Goal: Task Accomplishment & Management: Complete application form

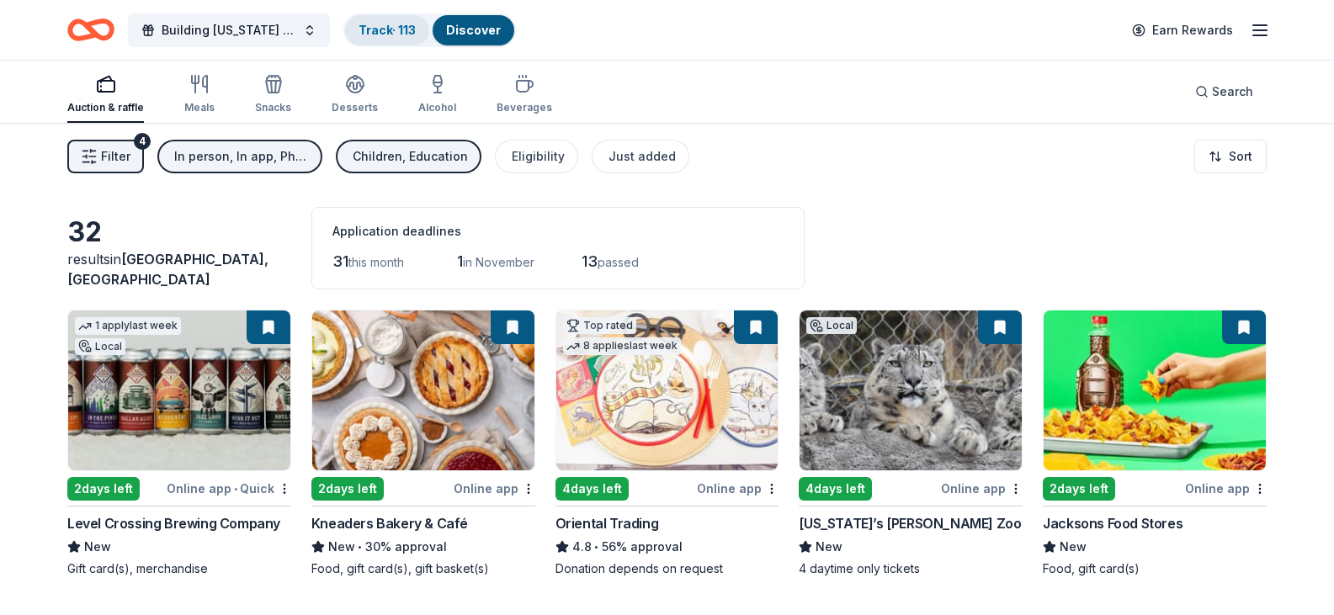
click at [397, 36] on link "Track · 113" at bounding box center [387, 30] width 57 height 14
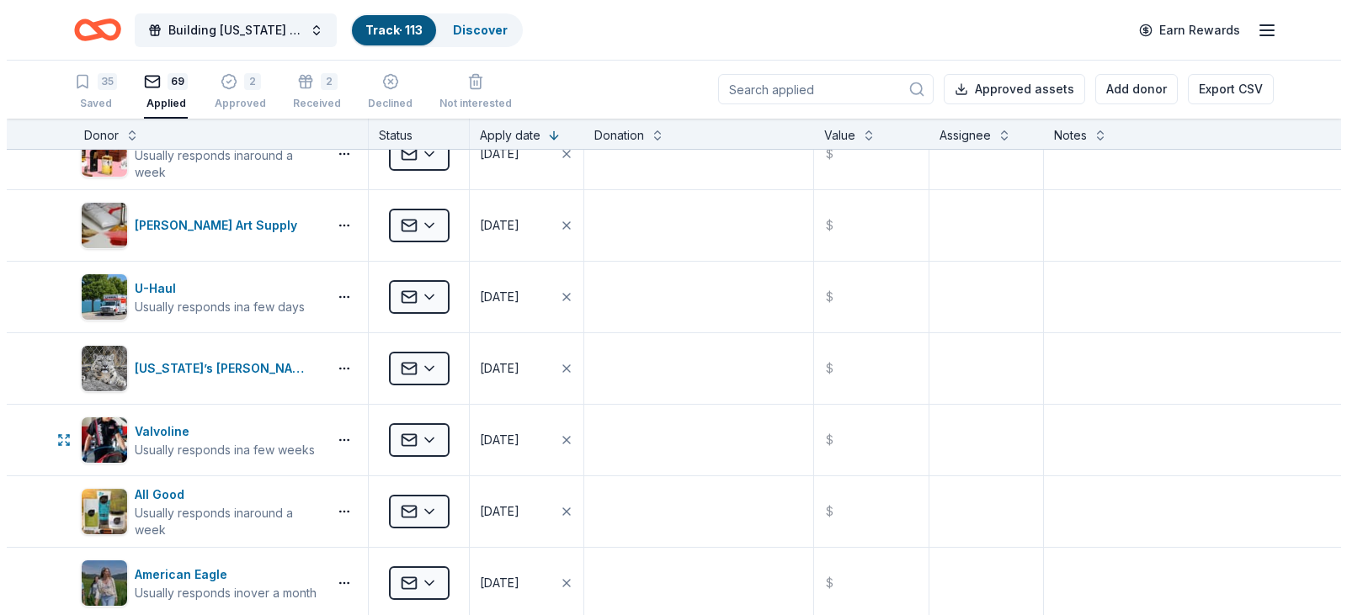
scroll to position [2104, 0]
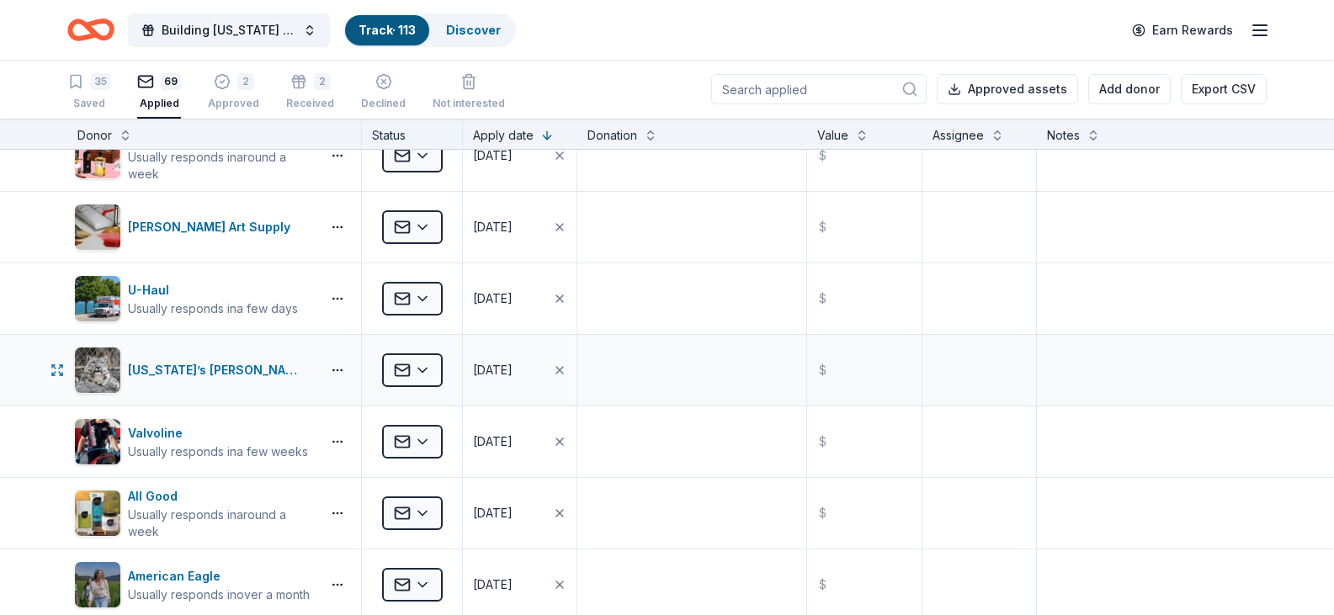
click at [444, 360] on div "Applied" at bounding box center [412, 370] width 100 height 71
click at [424, 367] on html "Building Utah Youth Gala Track · 113 Discover Earn Rewards 35 Saved 69 Applied …" at bounding box center [667, 306] width 1334 height 615
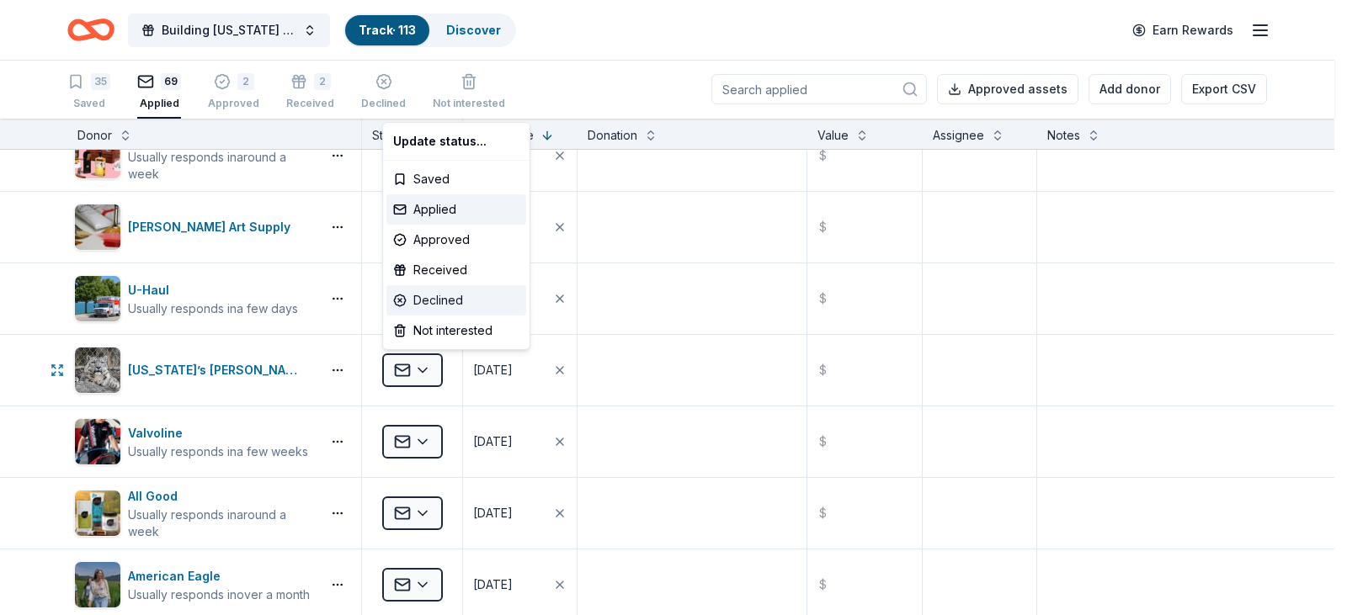
click at [443, 294] on div "Declined" at bounding box center [456, 300] width 140 height 30
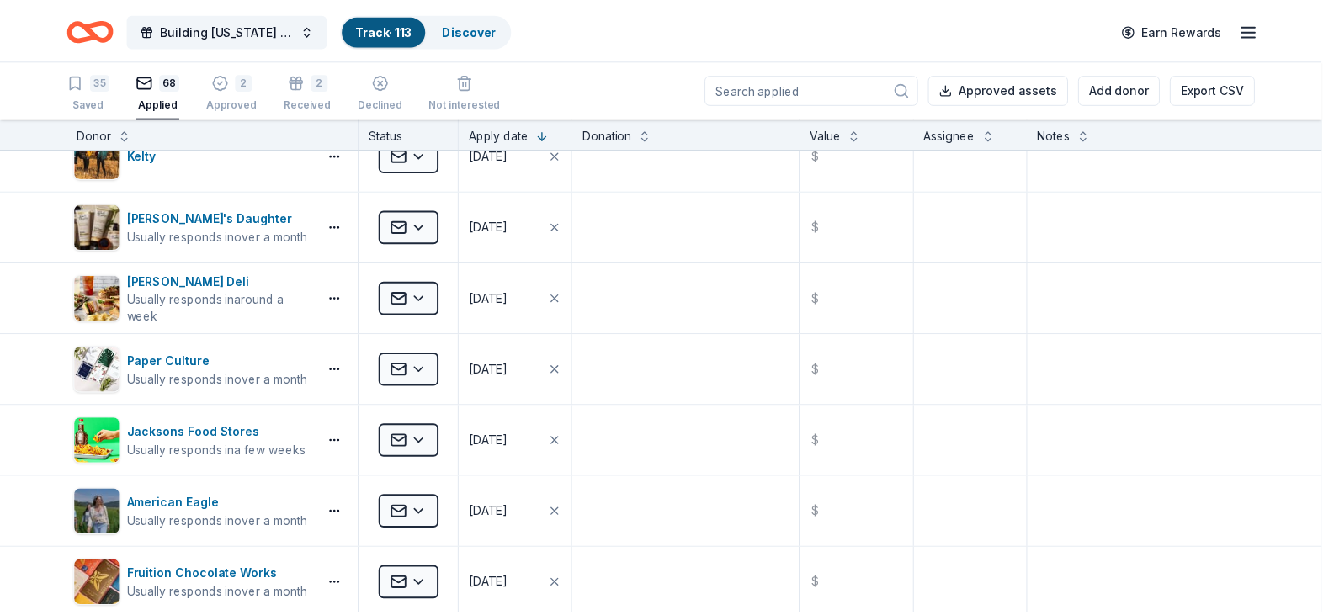
scroll to position [0, 0]
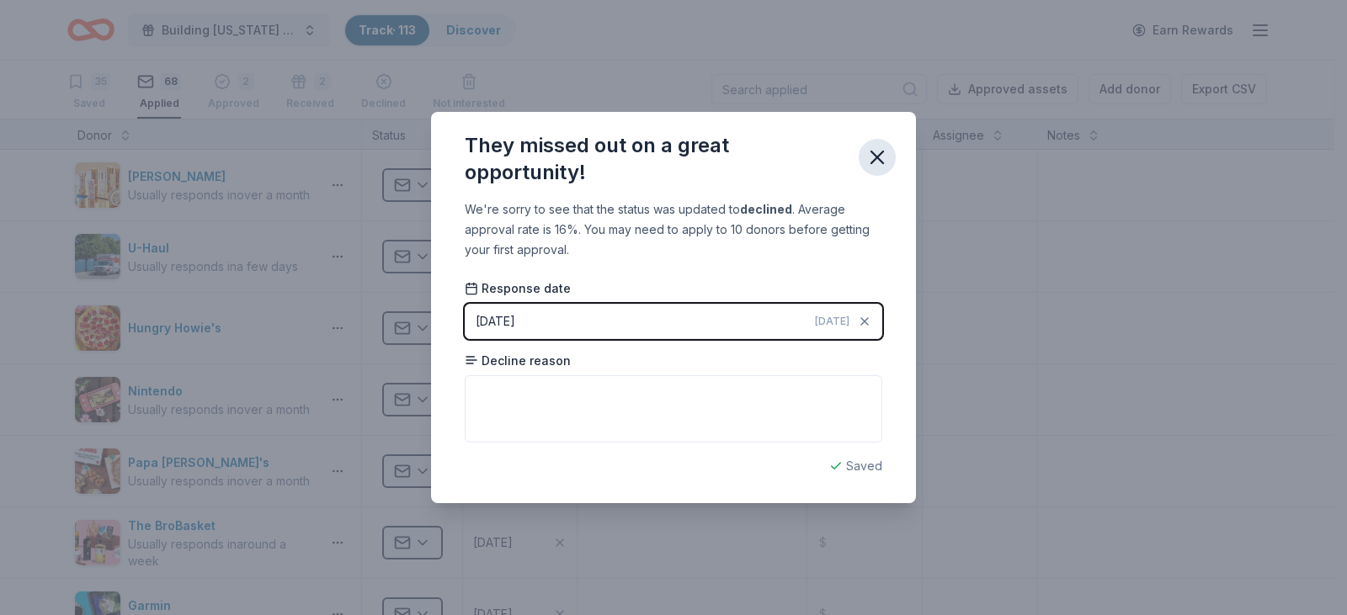
click at [876, 154] on icon "button" at bounding box center [877, 158] width 24 height 24
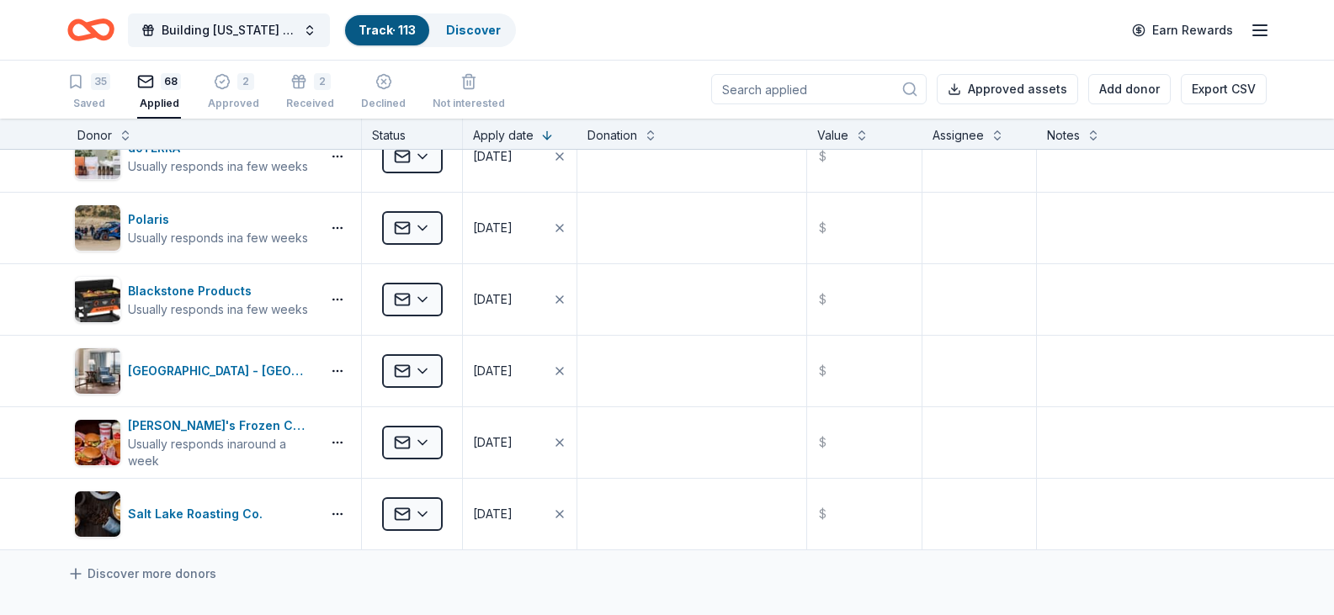
scroll to position [4295, 0]
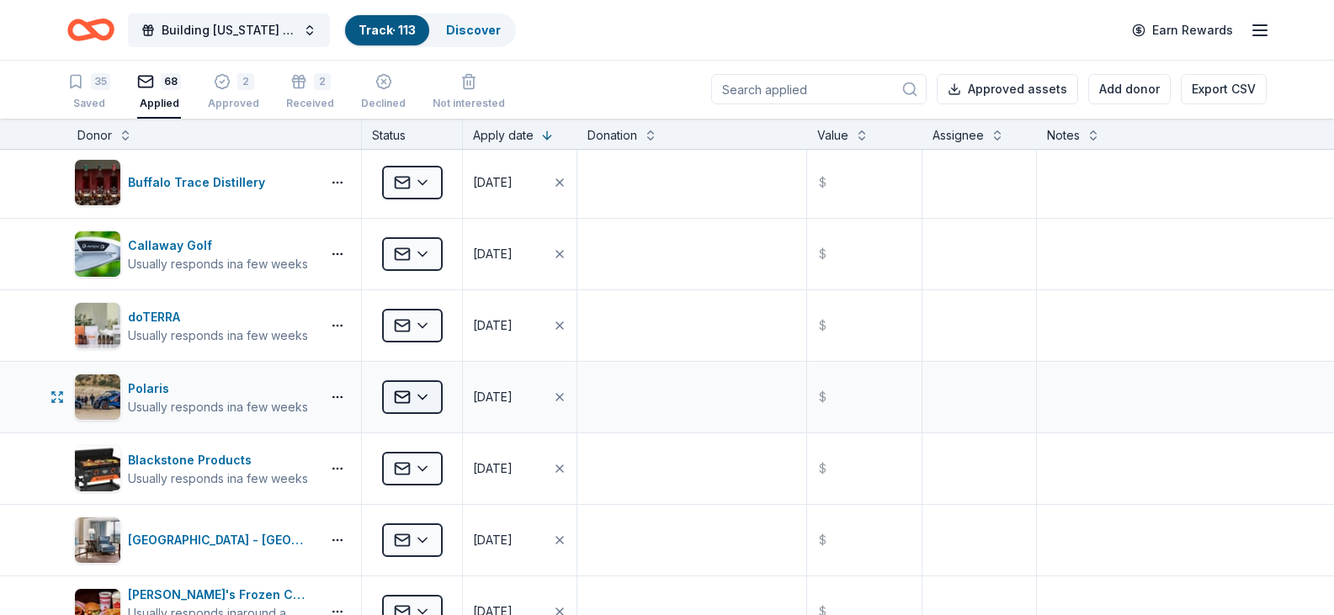
click at [404, 387] on html "Building Utah Youth Gala Track · 113 Discover Earn Rewards 35 Saved 68 Applied …" at bounding box center [667, 306] width 1334 height 615
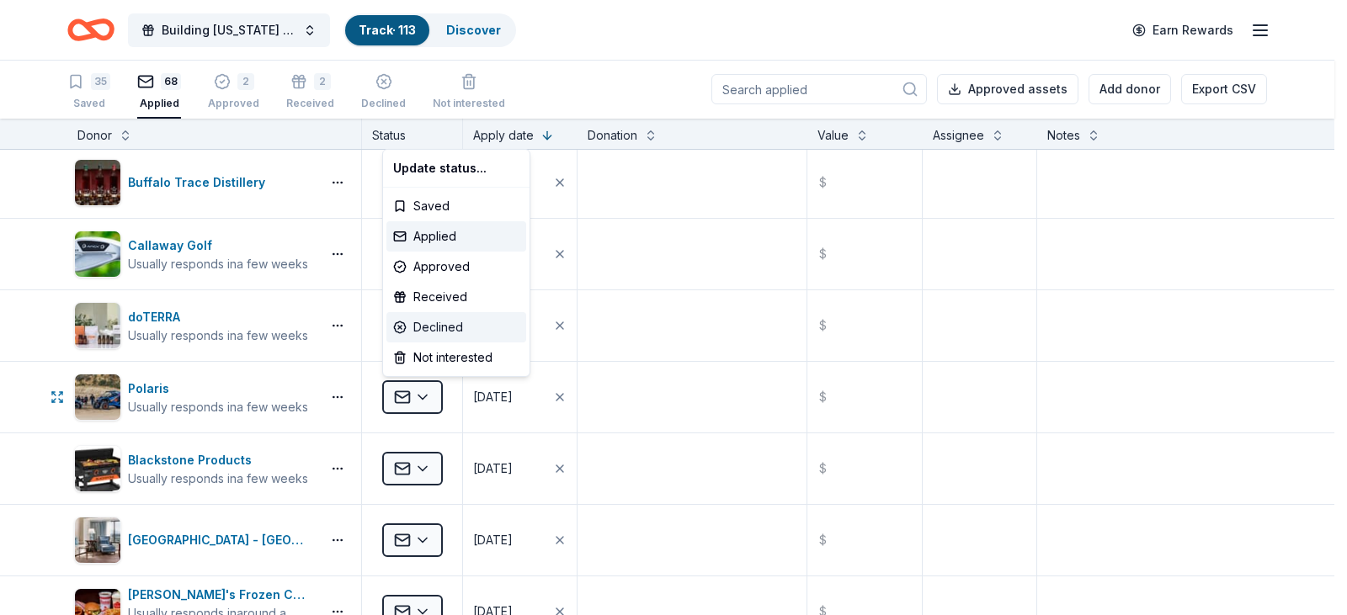
click at [428, 318] on div "Declined" at bounding box center [456, 327] width 140 height 30
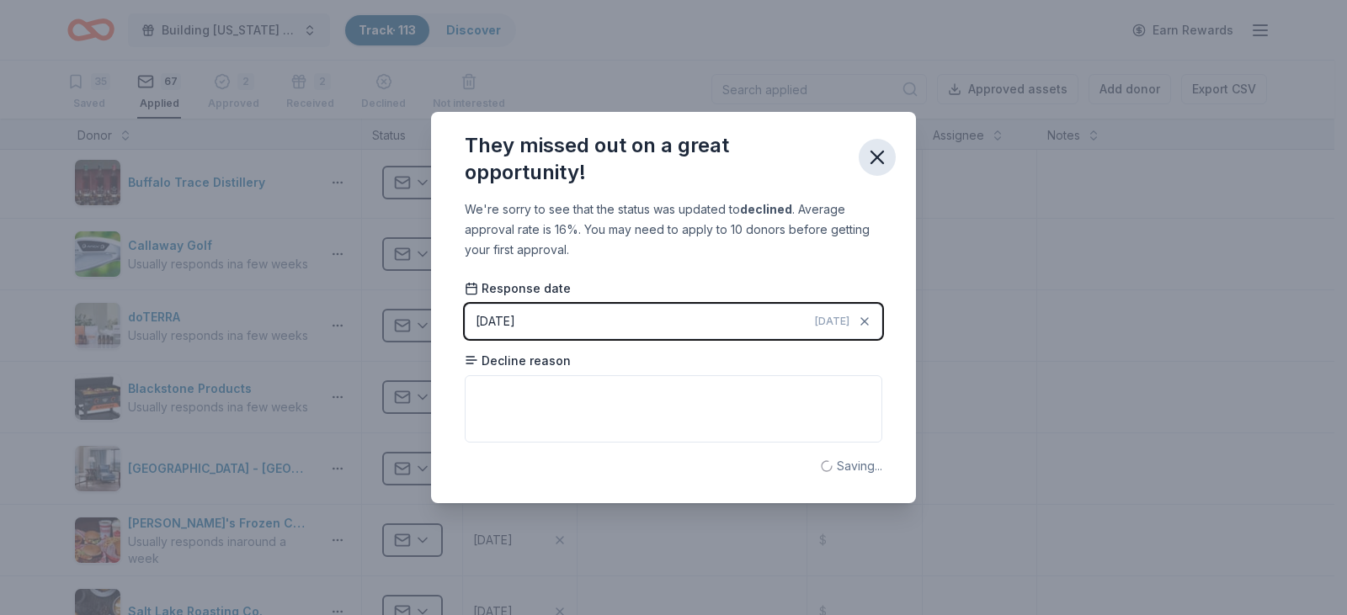
click at [874, 152] on icon "button" at bounding box center [877, 158] width 24 height 24
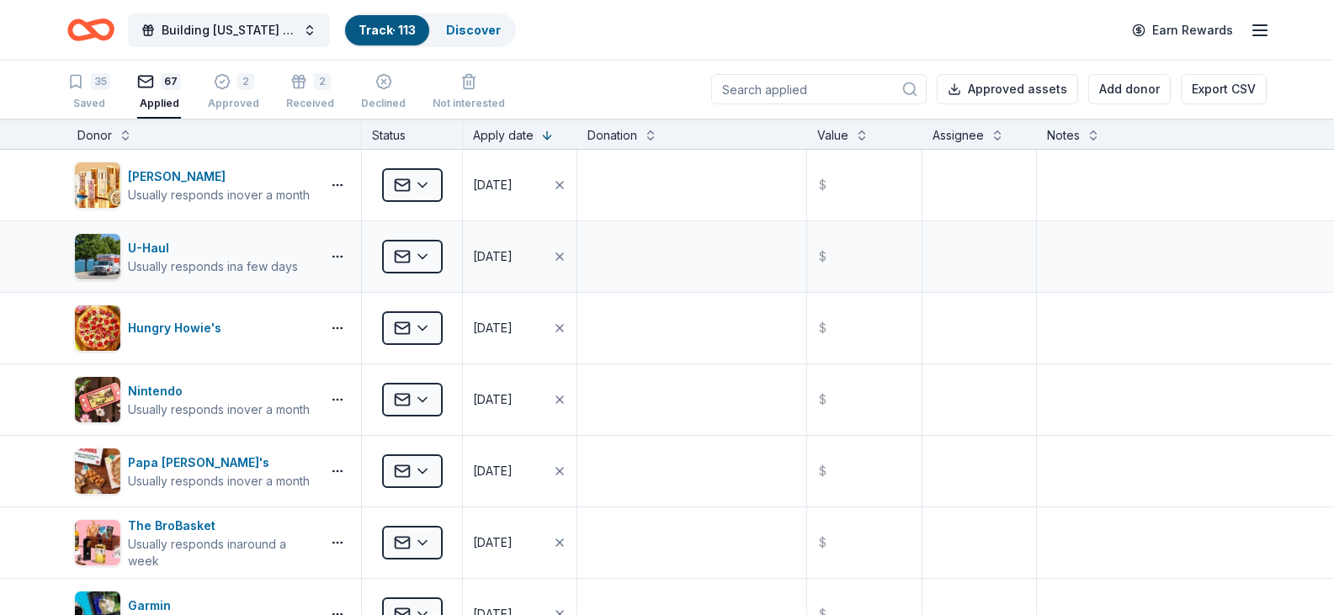
scroll to position [0, 0]
click at [90, 83] on div "35" at bounding box center [88, 82] width 43 height 17
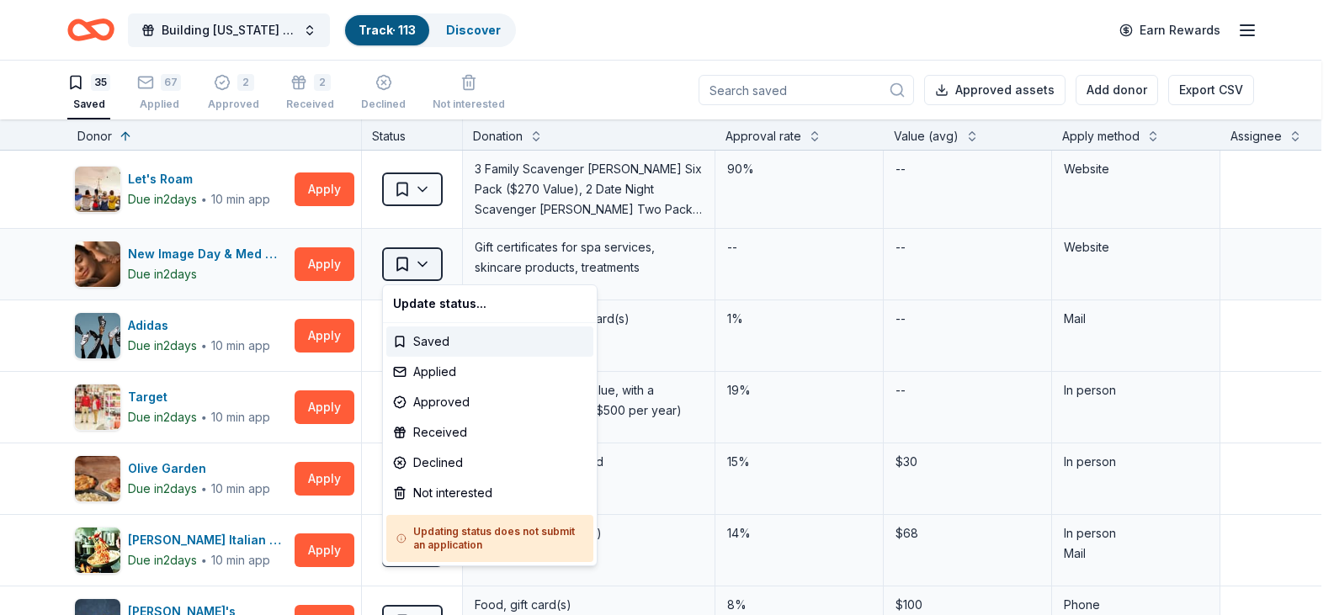
click at [412, 265] on html "Building Utah Youth Gala Track · 113 Discover Earn Rewards 35 Saved 67 Applied …" at bounding box center [667, 307] width 1334 height 615
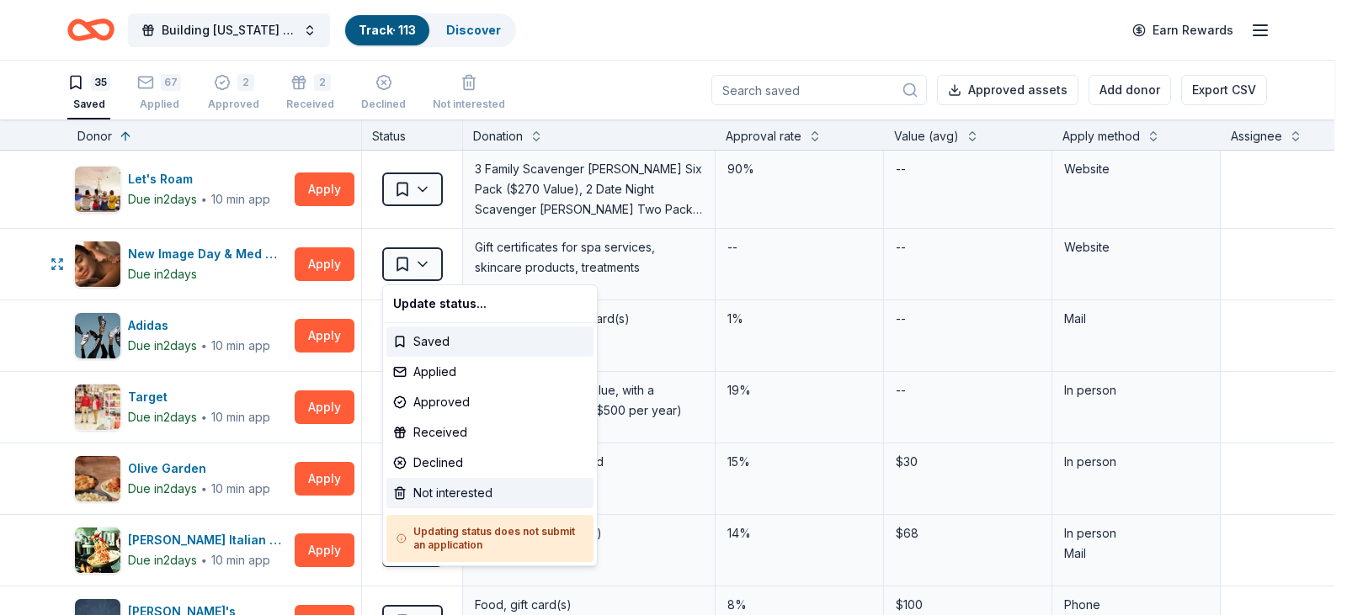
click at [449, 486] on div "Not interested" at bounding box center [489, 493] width 207 height 30
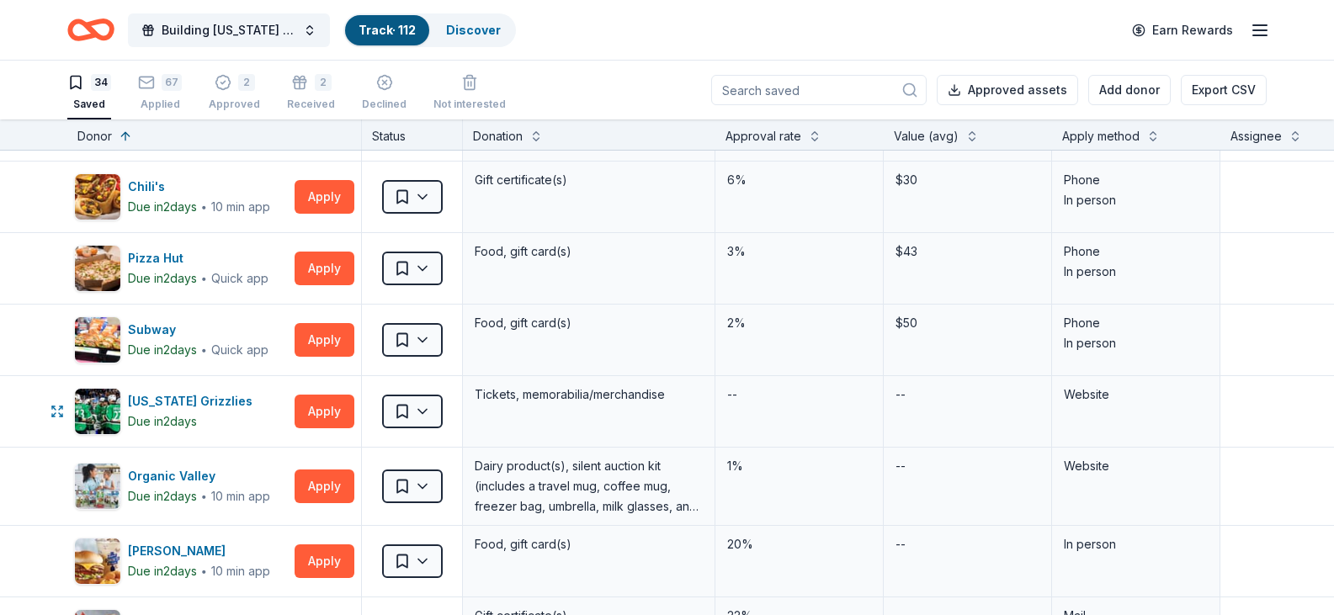
scroll to position [1094, 0]
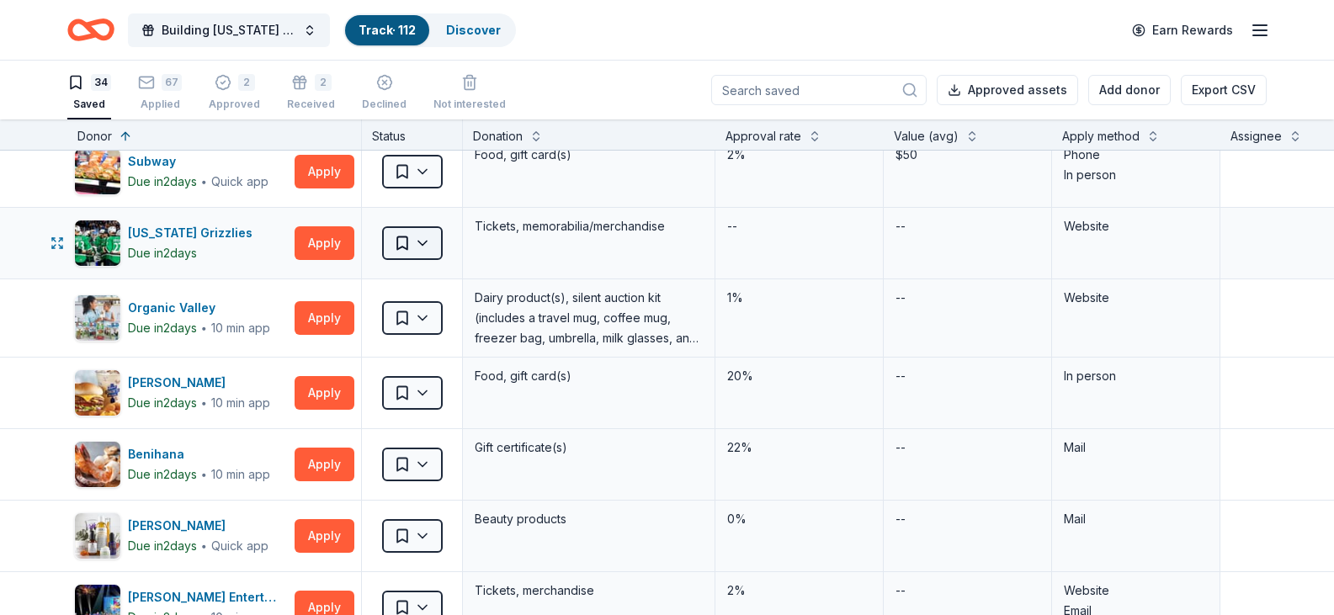
click at [423, 247] on html "Building Utah Youth Gala Track · 112 Discover Earn Rewards 34 Saved 67 Applied …" at bounding box center [667, 307] width 1334 height 615
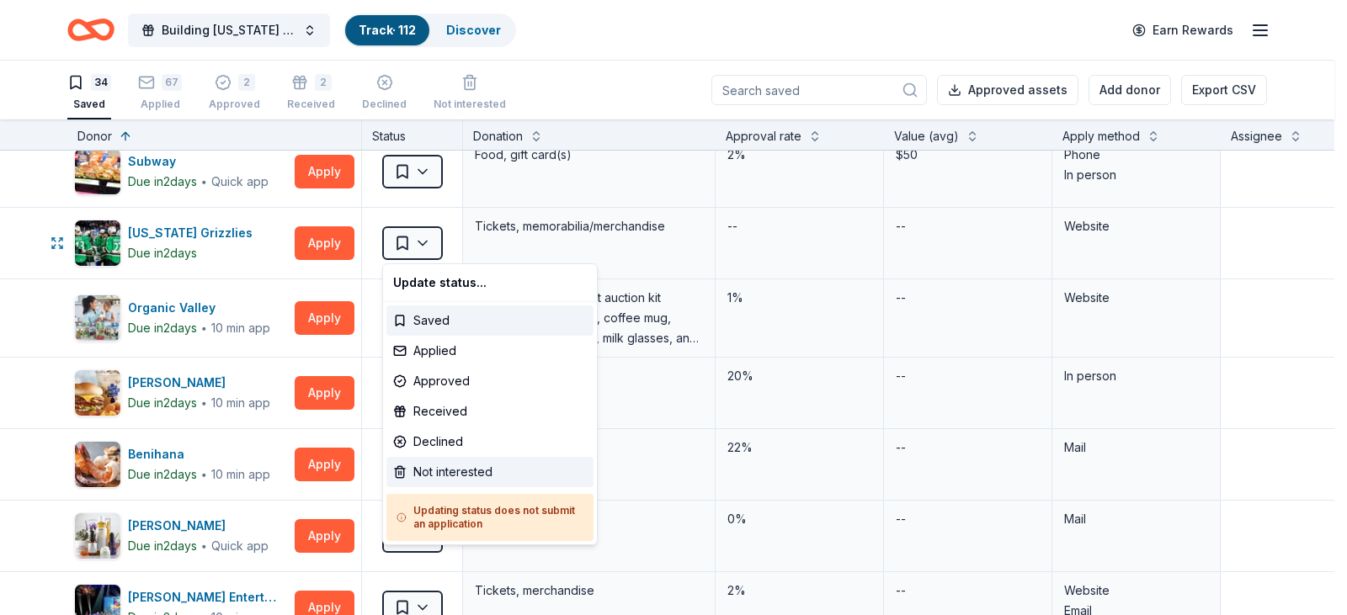
click at [443, 470] on div "Not interested" at bounding box center [489, 472] width 207 height 30
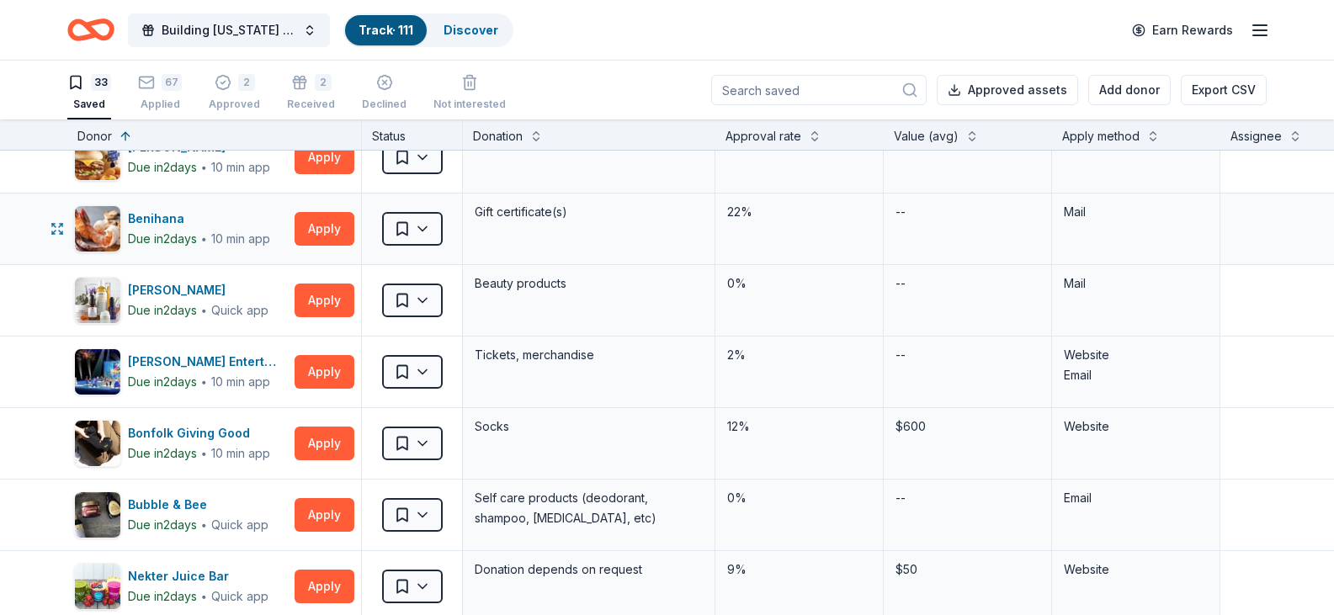
scroll to position [1263, 0]
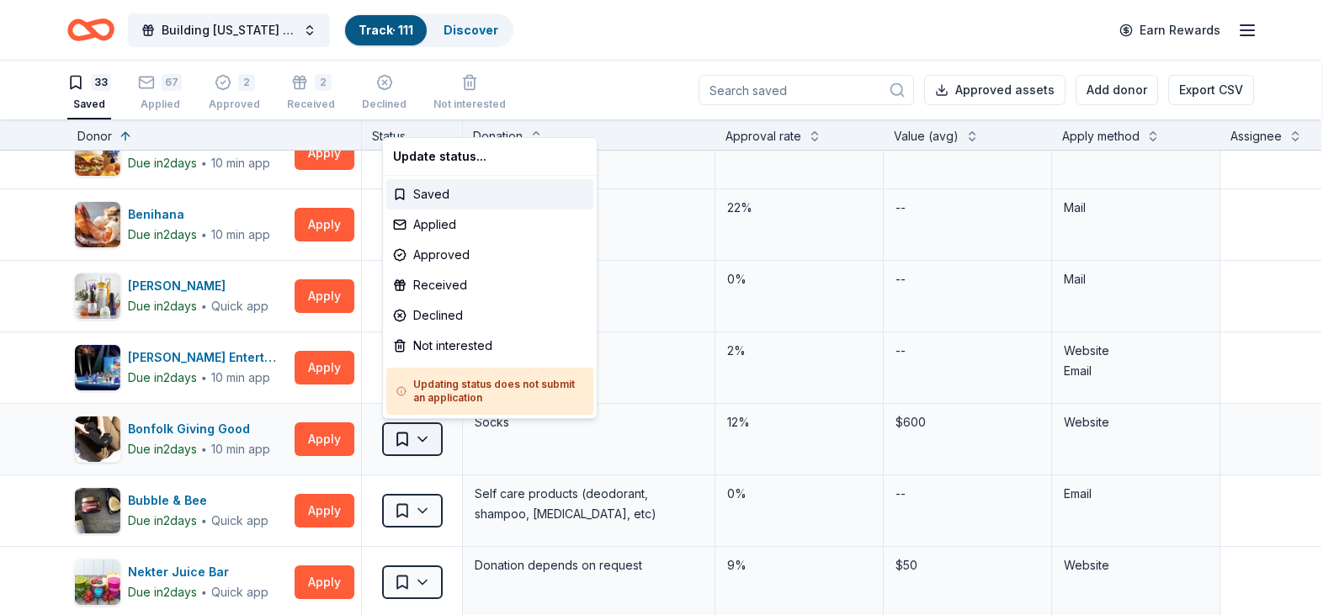
click at [390, 440] on html "Building Utah Youth Gala Track · 111 Discover Earn Rewards 33 Saved 67 Applied …" at bounding box center [667, 307] width 1334 height 615
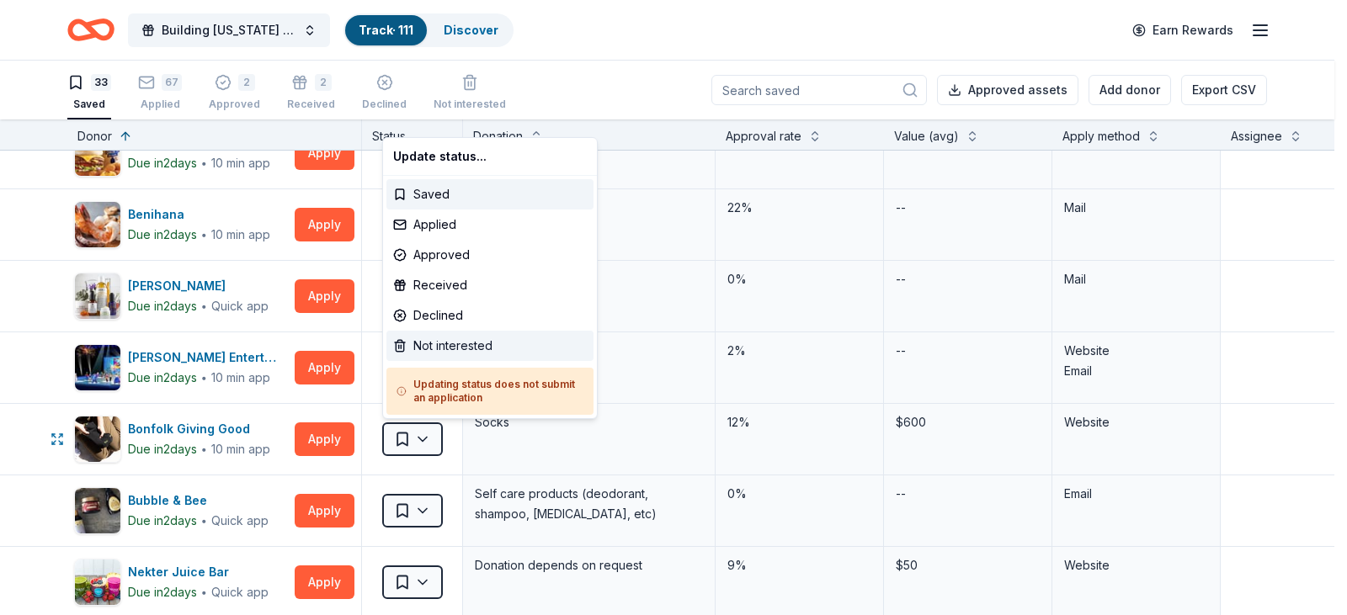
click at [445, 340] on div "Not interested" at bounding box center [489, 346] width 207 height 30
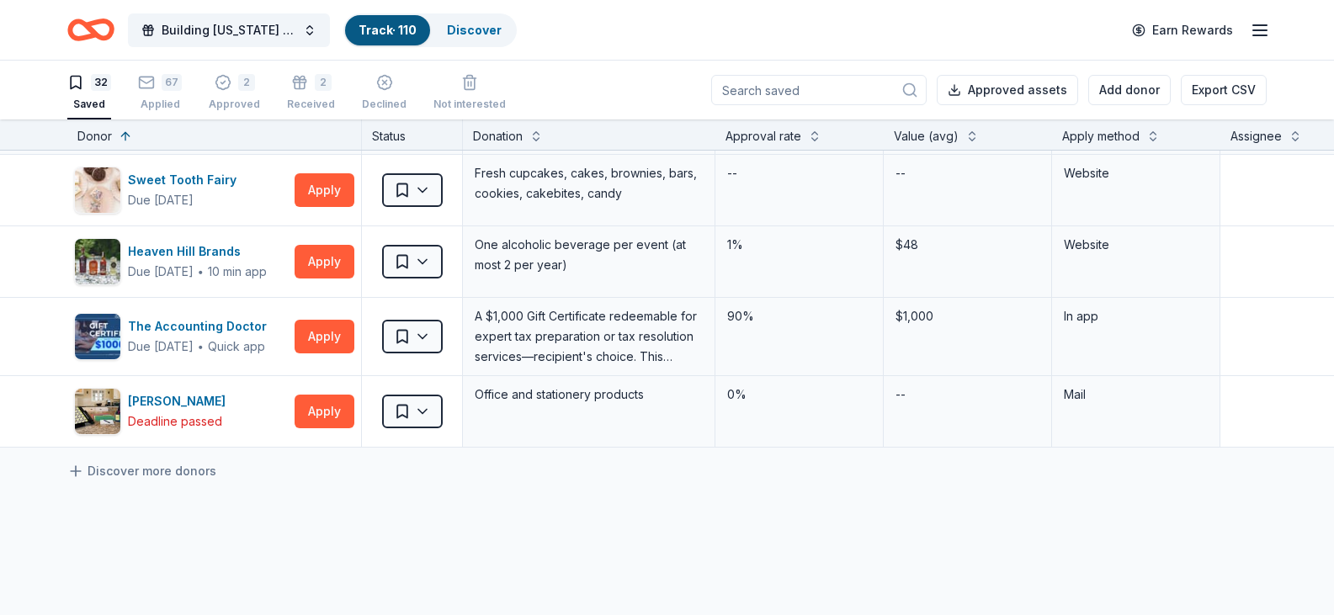
scroll to position [2104, 0]
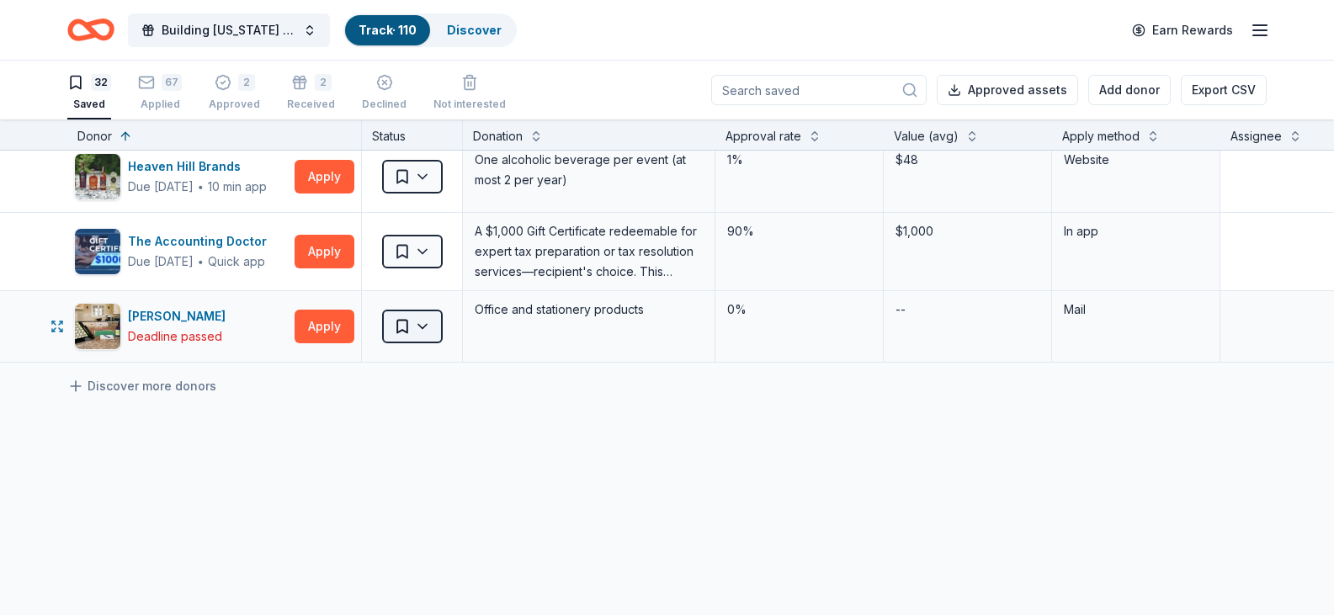
click at [436, 332] on html "Building Utah Youth Gala Track · 110 Discover Earn Rewards 32 Saved 67 Applied …" at bounding box center [667, 307] width 1334 height 615
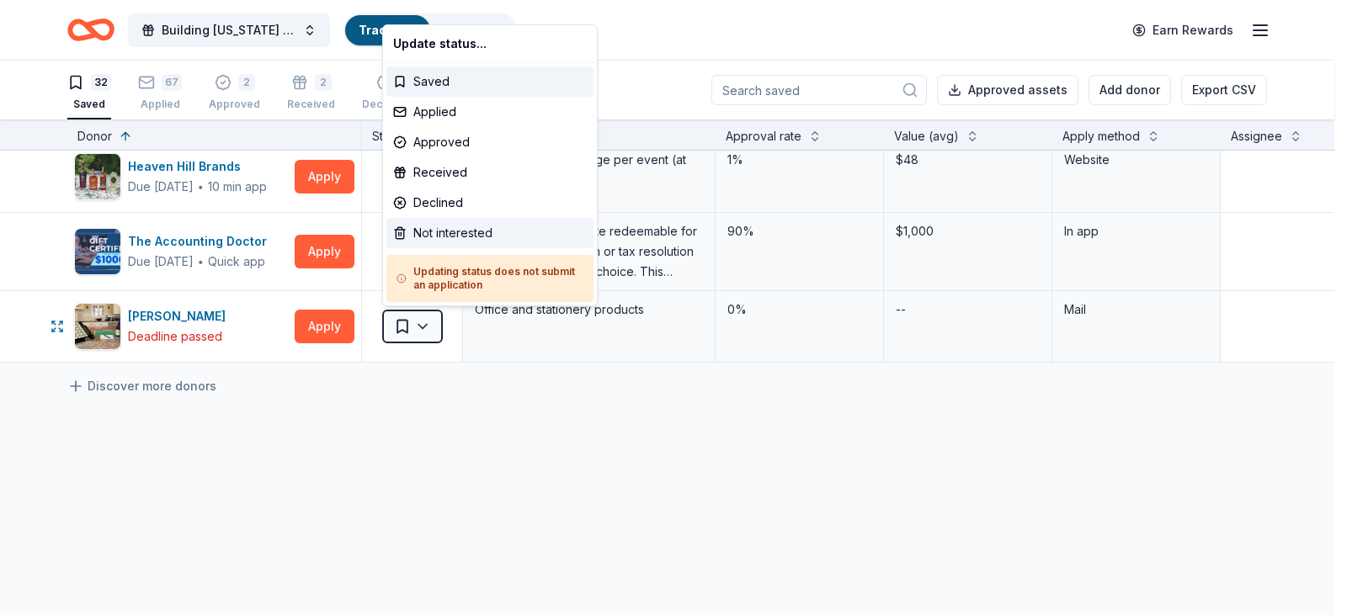
click at [441, 235] on div "Not interested" at bounding box center [489, 233] width 207 height 30
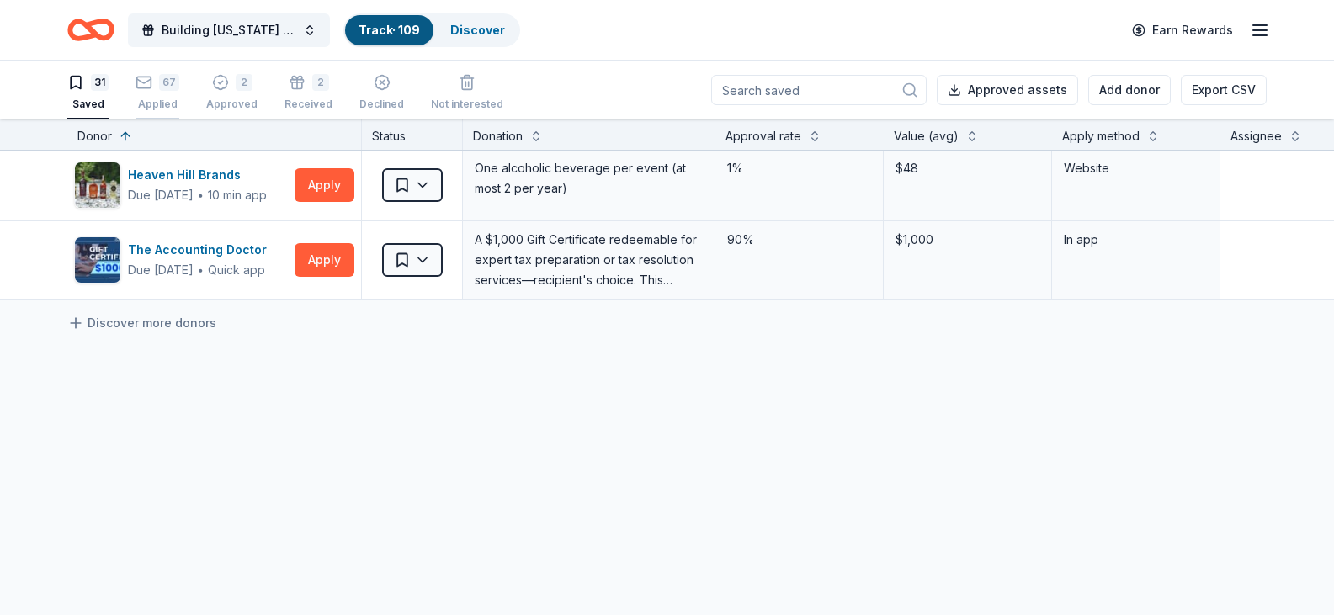
click at [141, 93] on div "67 Applied" at bounding box center [158, 92] width 44 height 37
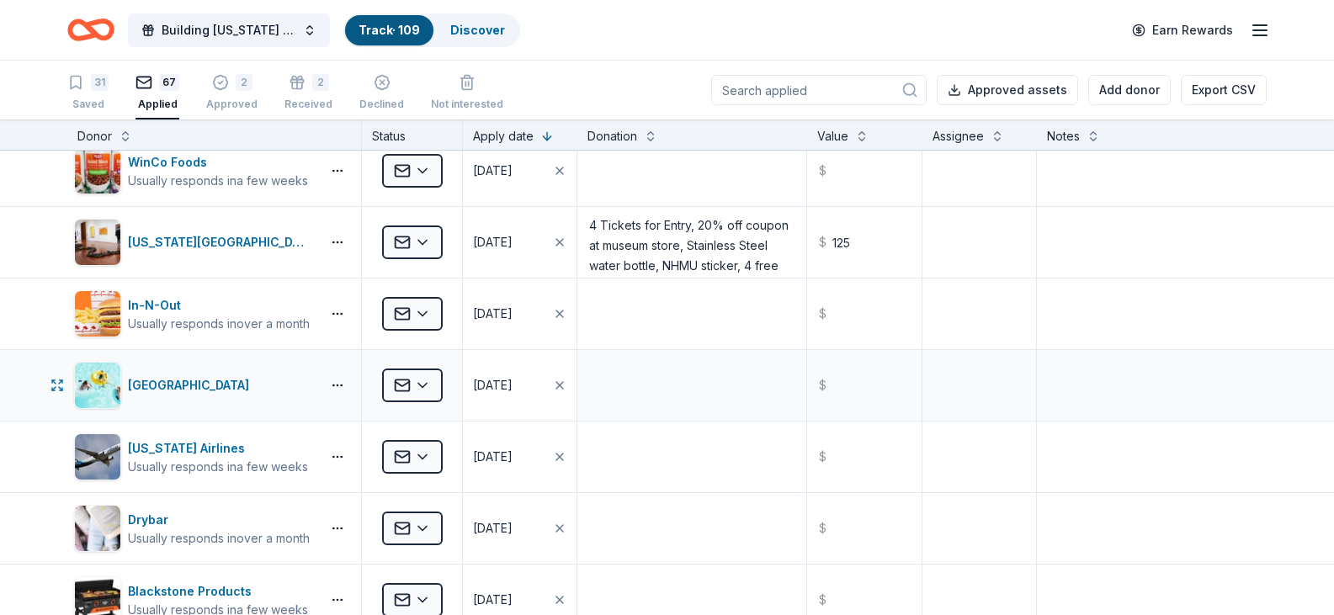
scroll to position [4645, 0]
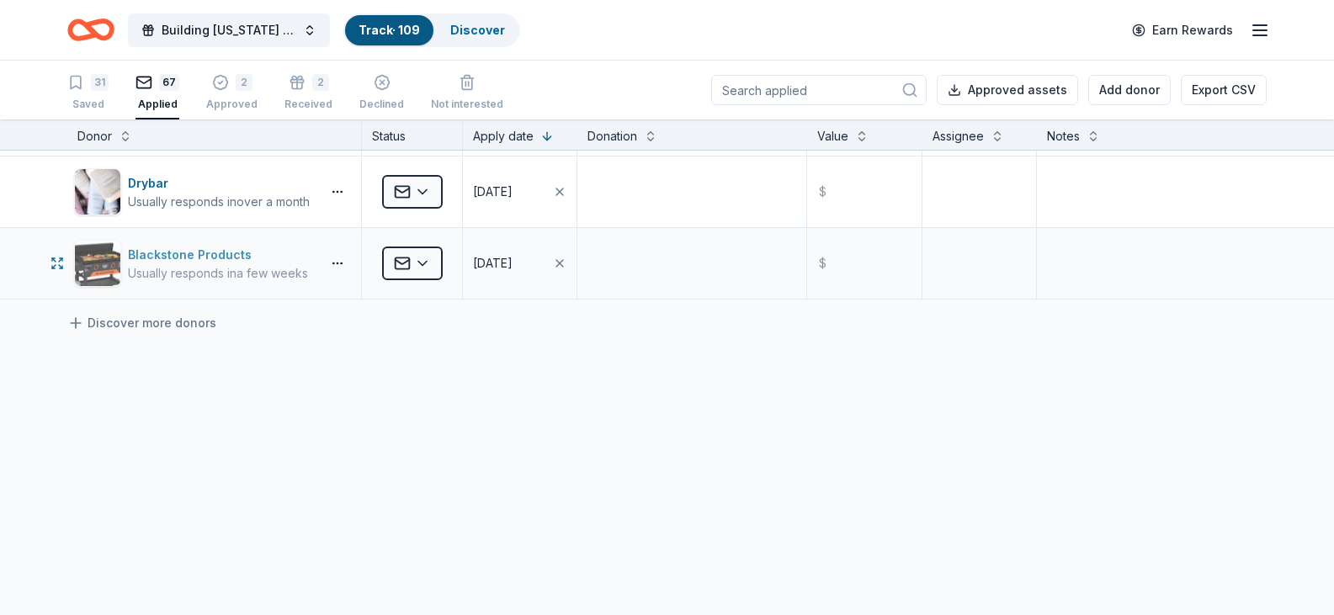
click at [133, 254] on div "Blackstone Products" at bounding box center [218, 255] width 180 height 20
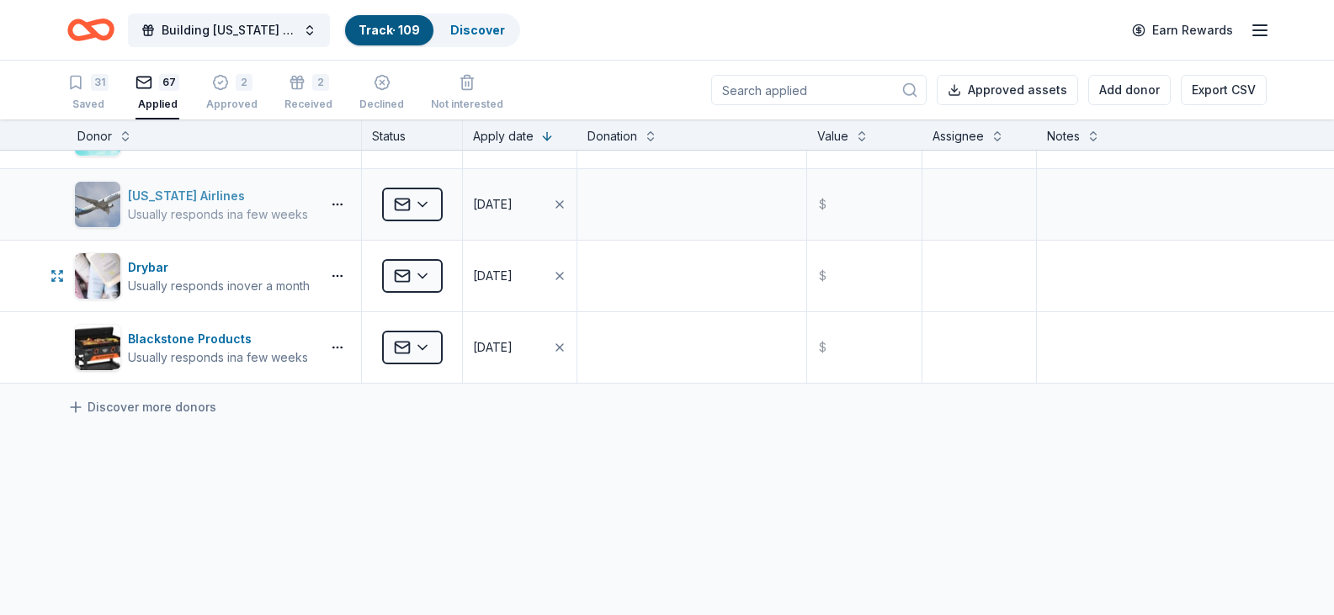
scroll to position [4476, 0]
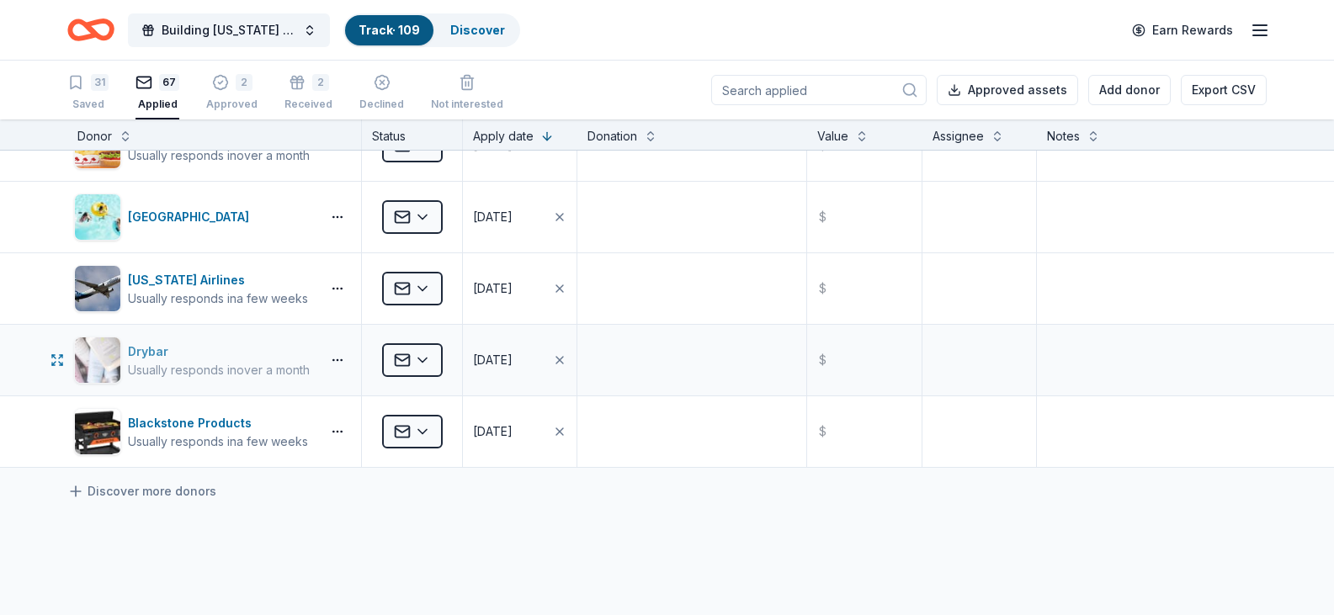
click at [94, 353] on img "button" at bounding box center [97, 360] width 45 height 45
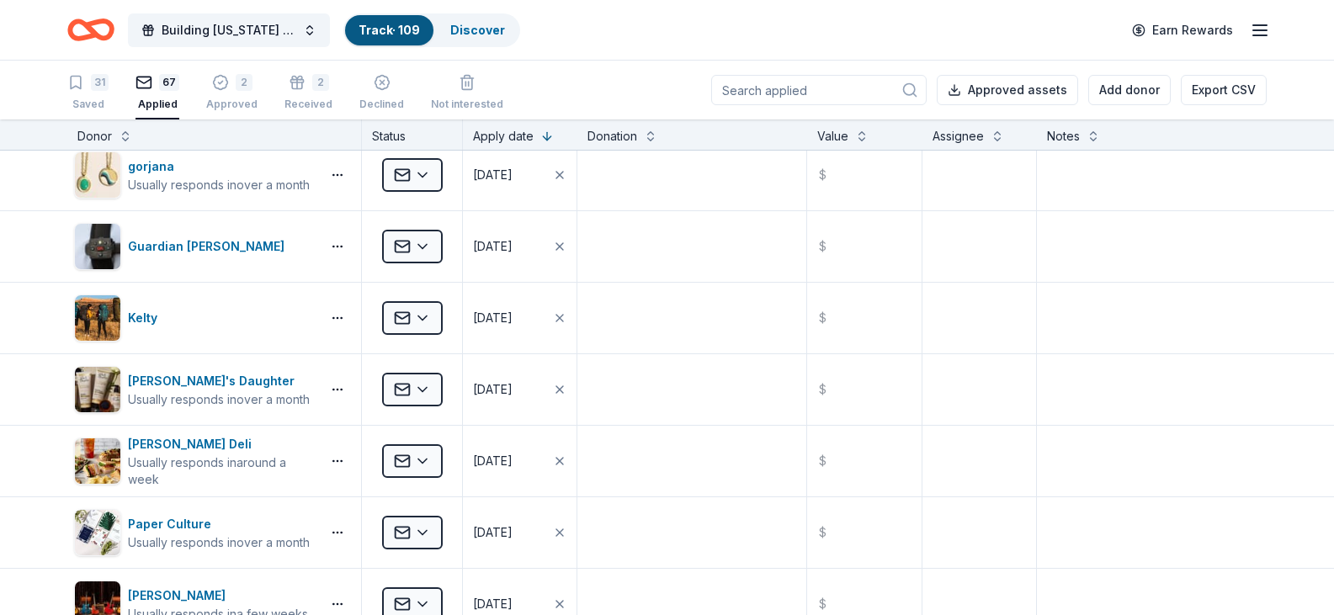
scroll to position [1699, 0]
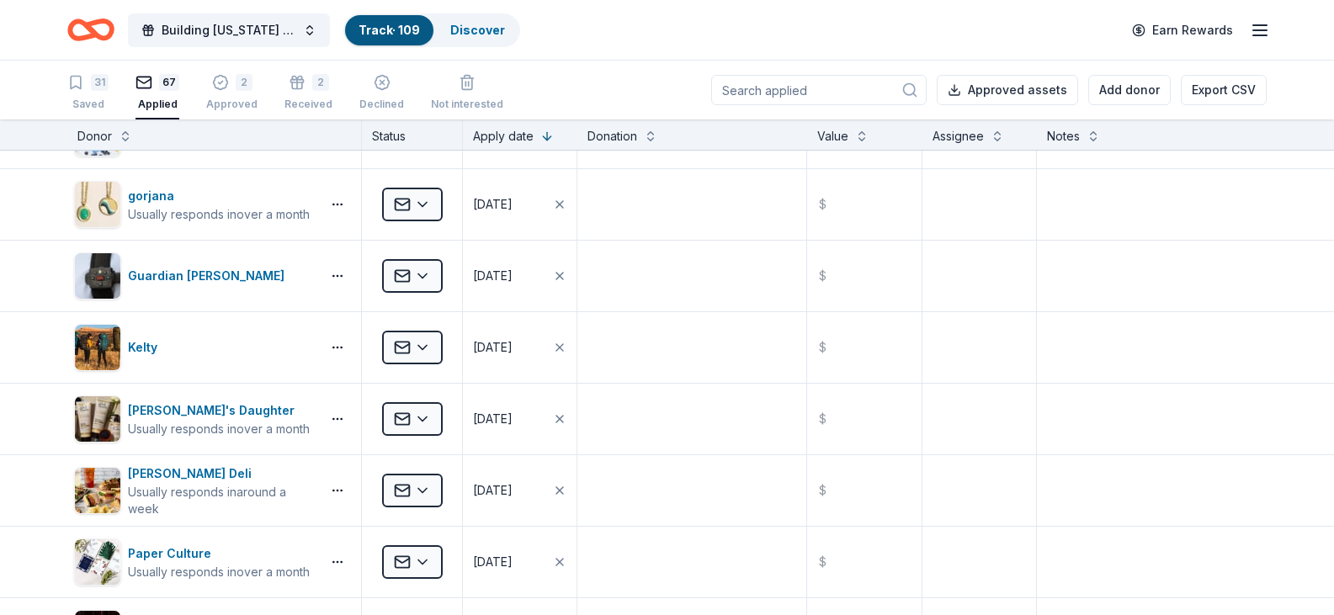
click at [792, 88] on input at bounding box center [818, 90] width 215 height 30
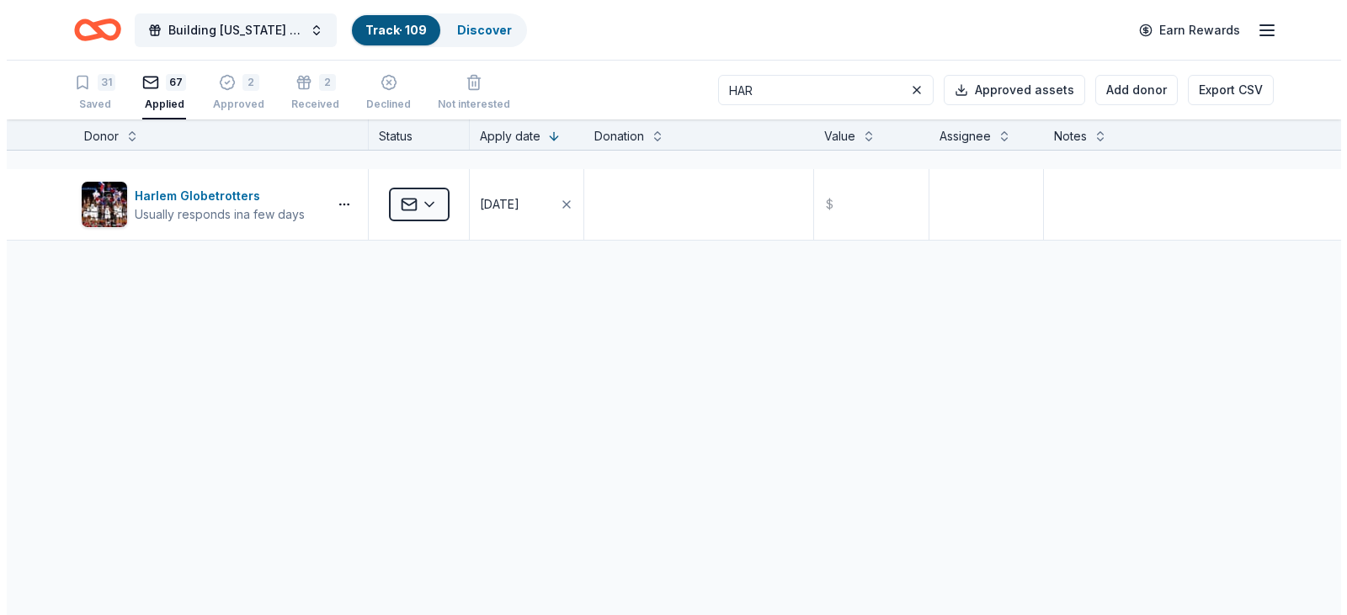
scroll to position [0, 0]
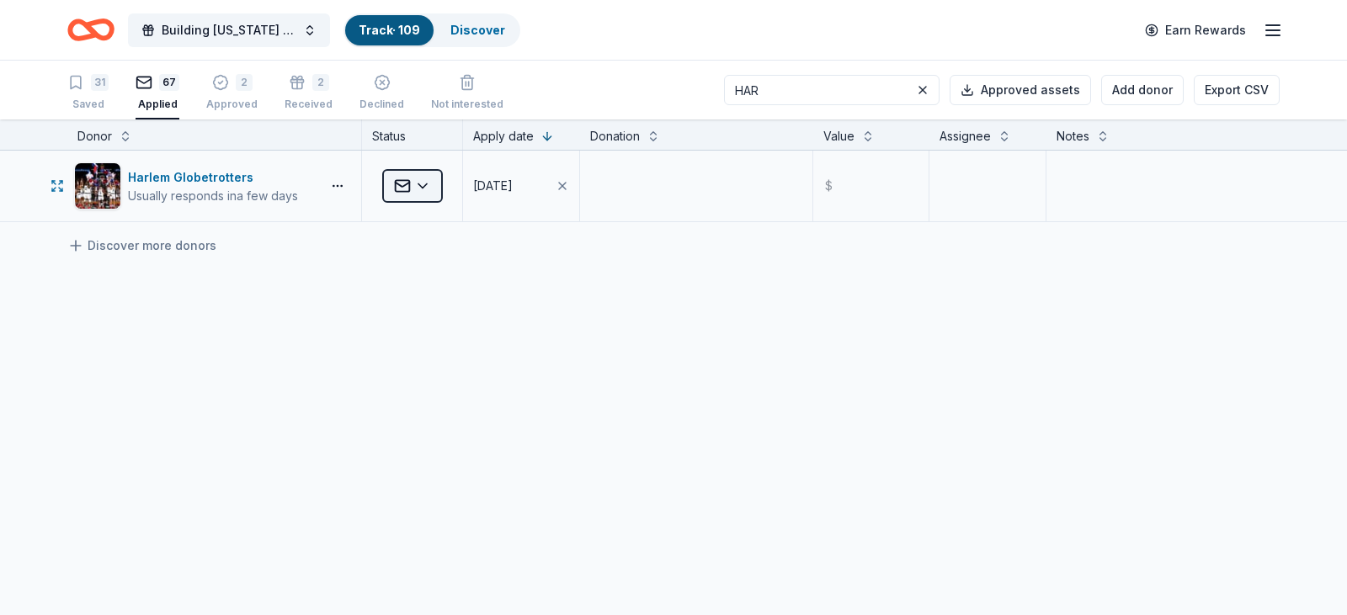
click at [409, 187] on html "Building Utah Youth Gala Track · 109 Discover Earn Rewards 31 Saved 67 Applied …" at bounding box center [673, 307] width 1347 height 615
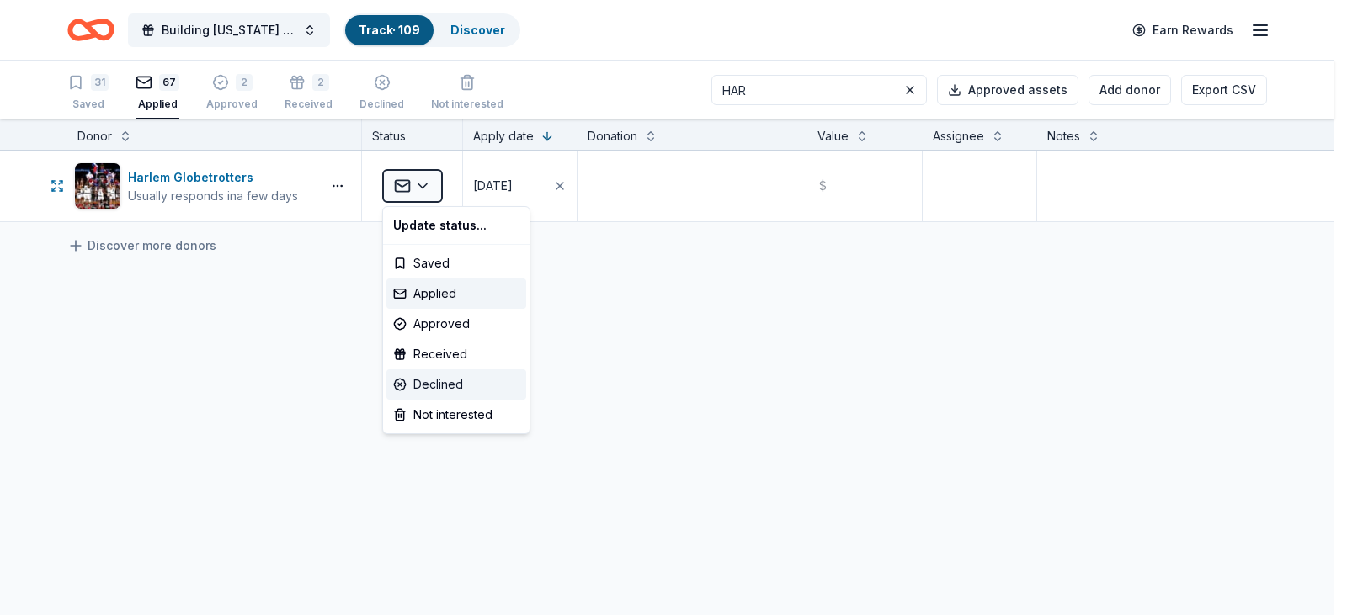
click at [428, 385] on div "Declined" at bounding box center [456, 385] width 140 height 30
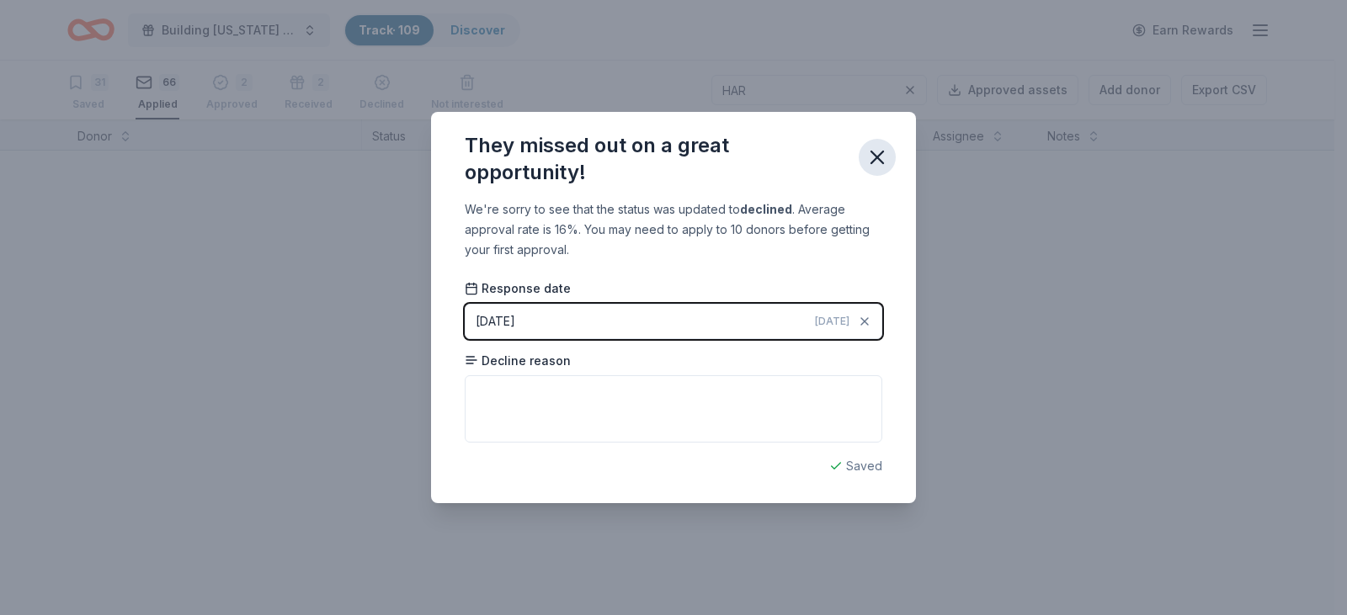
click at [865, 167] on icon "button" at bounding box center [877, 158] width 24 height 24
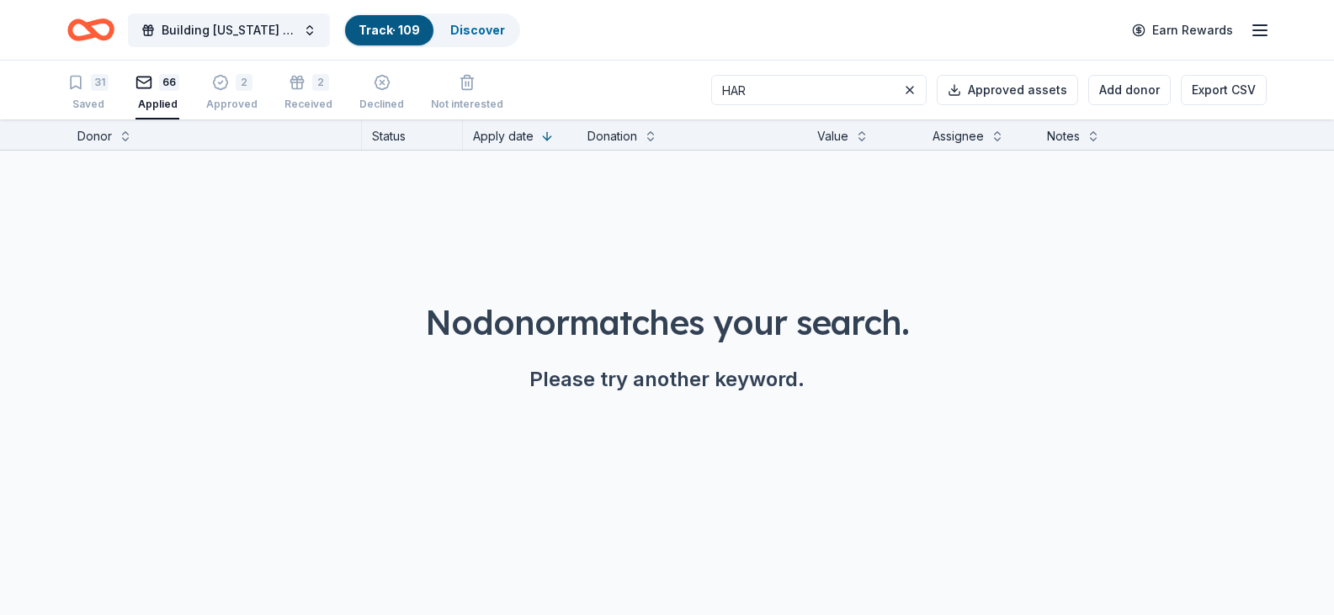
drag, startPoint x: 722, startPoint y: 88, endPoint x: 607, endPoint y: 88, distance: 115.3
click at [607, 88] on div "31 Saved 66 Applied 2 Approved 2 Received Declined Not interested HAR Approved …" at bounding box center [666, 90] width 1199 height 59
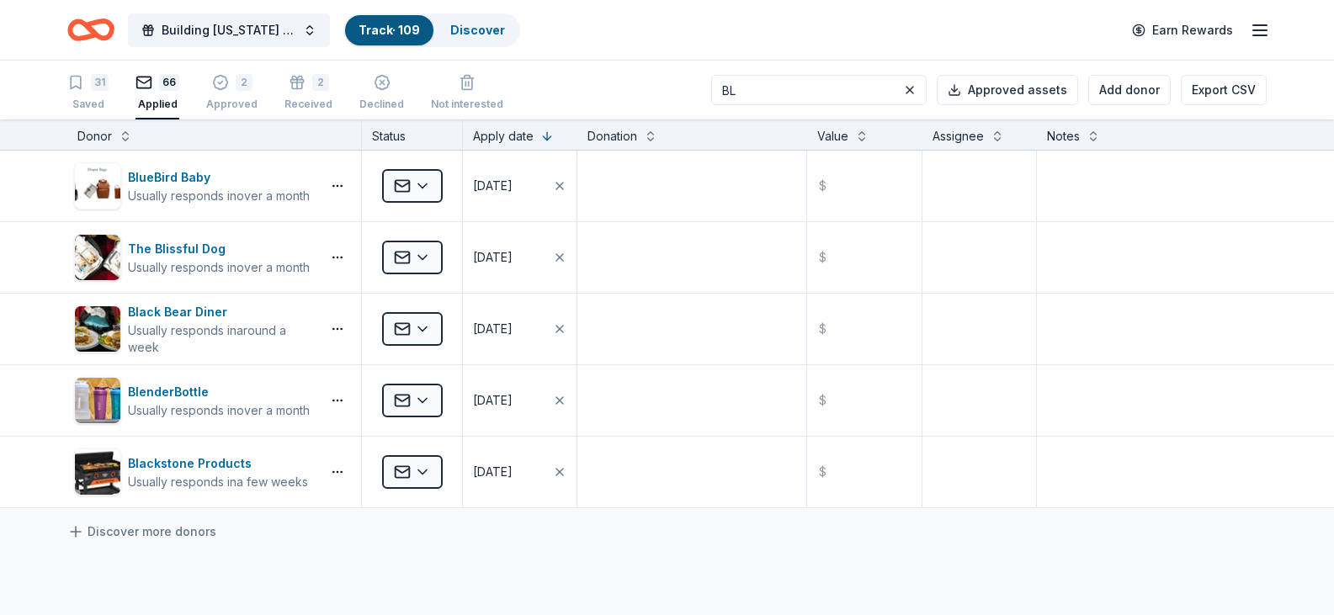
type input "BL"
drag, startPoint x: 776, startPoint y: 88, endPoint x: 407, endPoint y: 88, distance: 368.7
click at [407, 88] on div "31 Saved 66 Applied 2 Approved 2 Received Declined Not interested BL Approved a…" at bounding box center [666, 90] width 1199 height 59
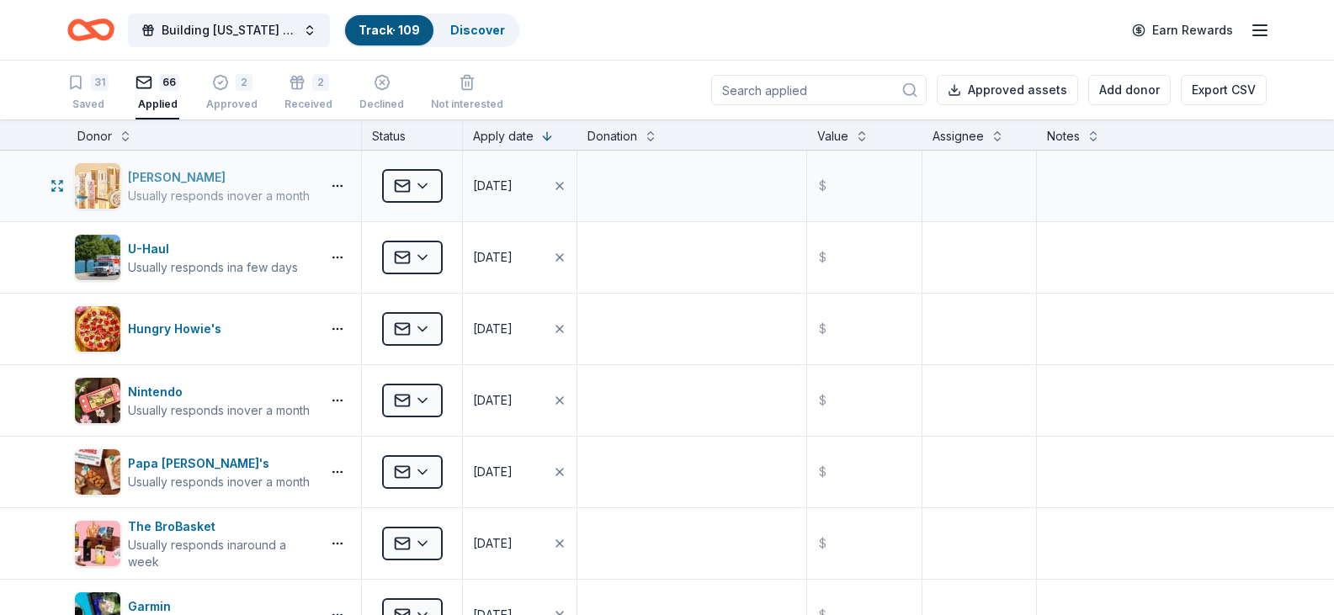
click at [207, 189] on div "Usually responds in over a month" at bounding box center [219, 196] width 182 height 17
click at [470, 29] on link "Discover" at bounding box center [477, 30] width 55 height 14
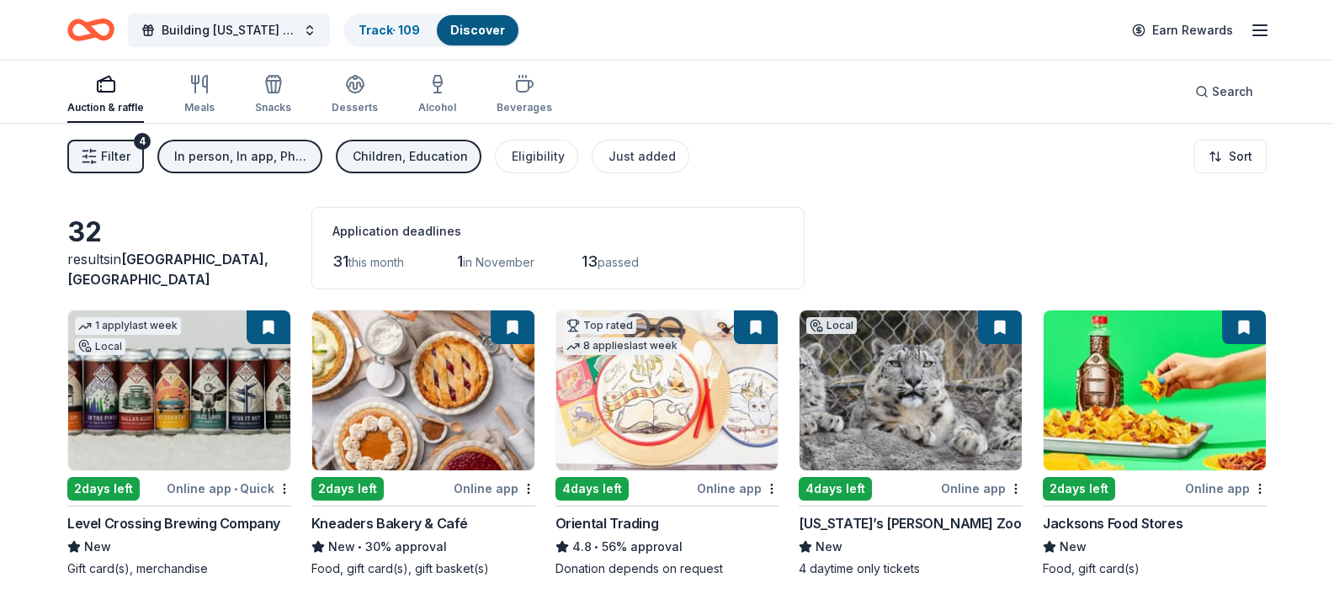
click at [120, 148] on span "Filter" at bounding box center [115, 156] width 29 height 20
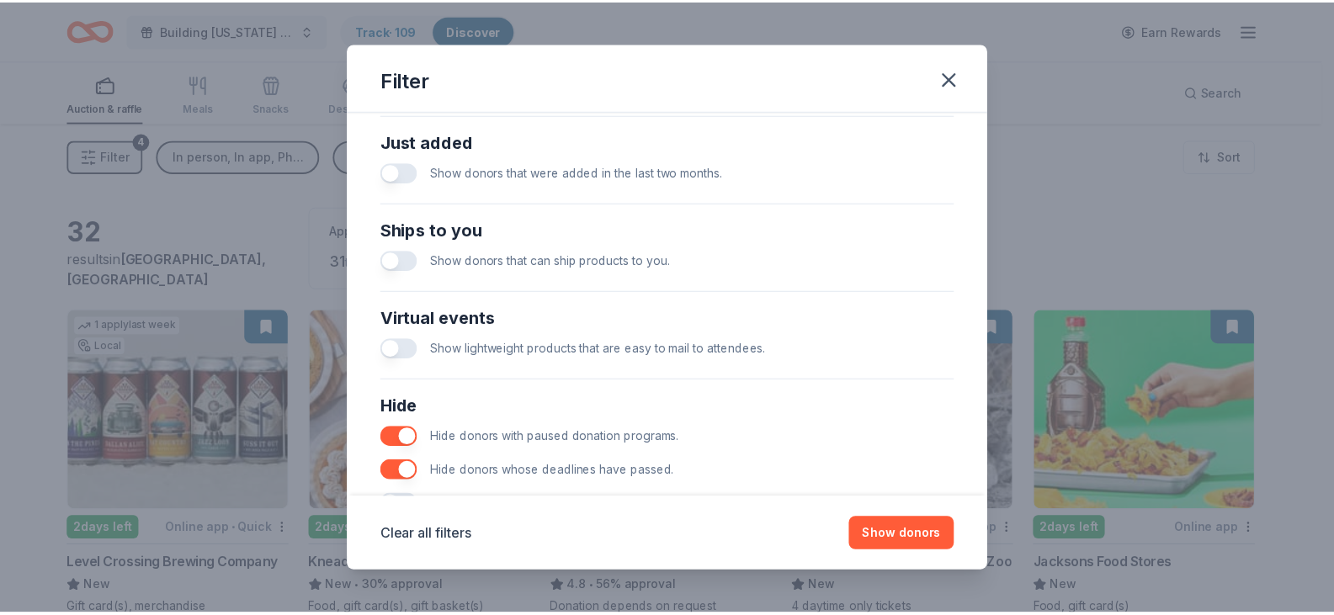
scroll to position [722, 0]
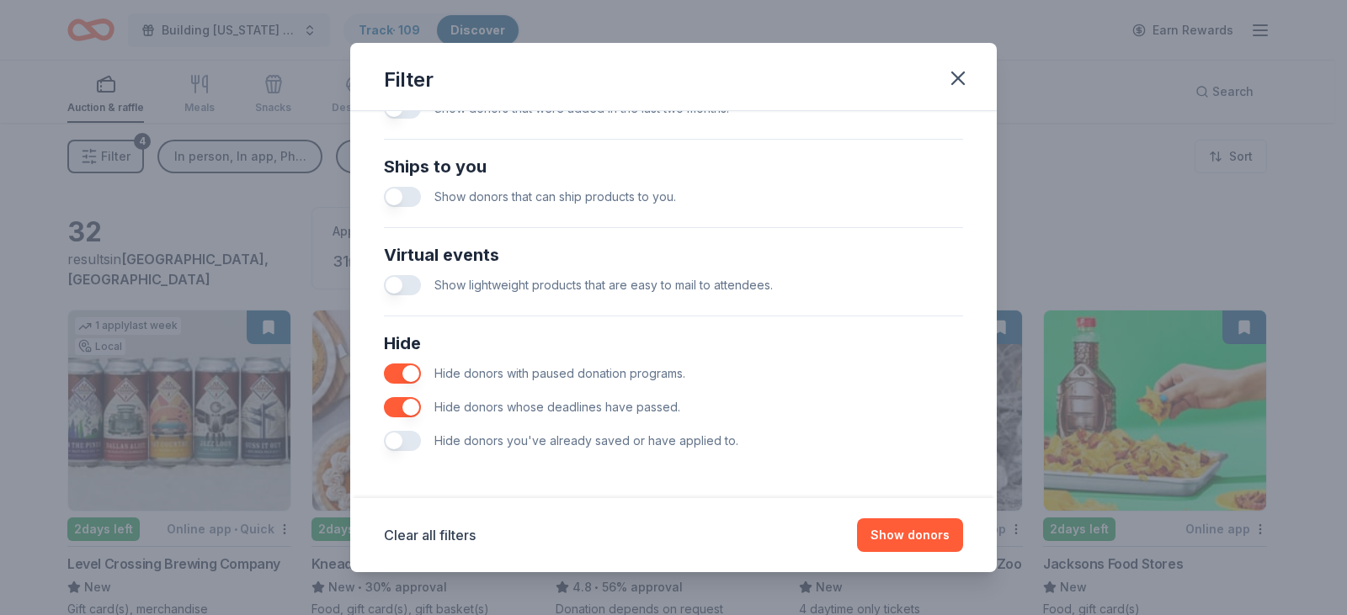
click at [404, 435] on button "button" at bounding box center [402, 441] width 37 height 20
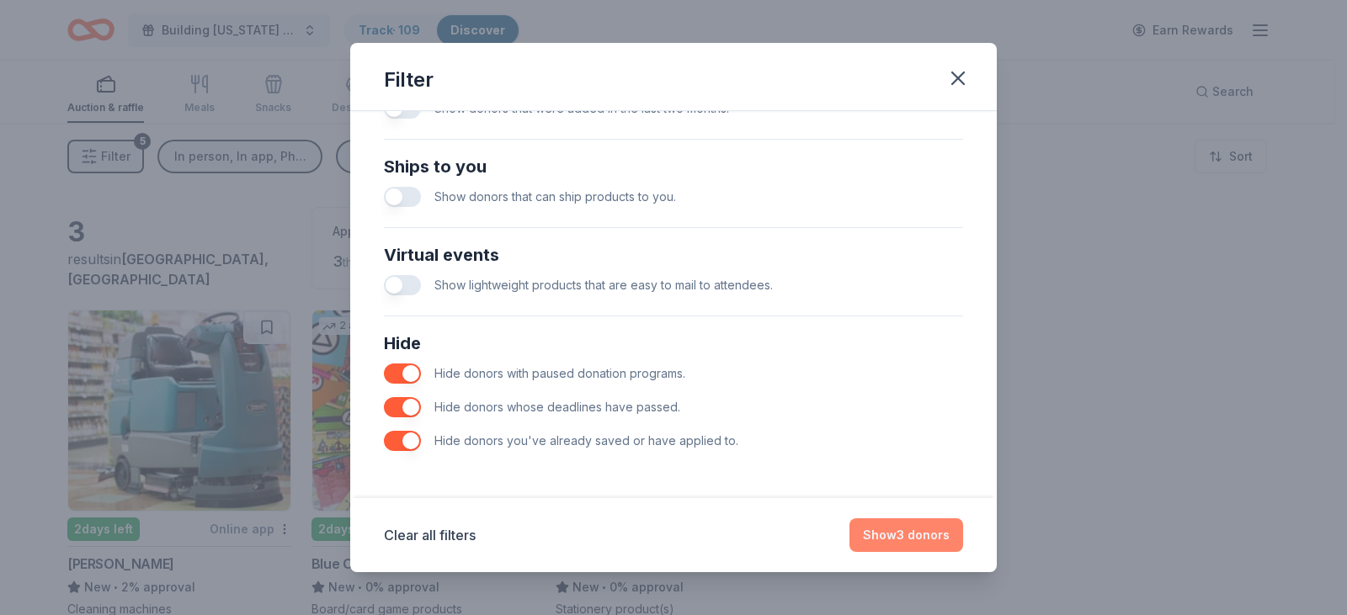
click at [919, 536] on button "Show 3 donors" at bounding box center [906, 536] width 114 height 34
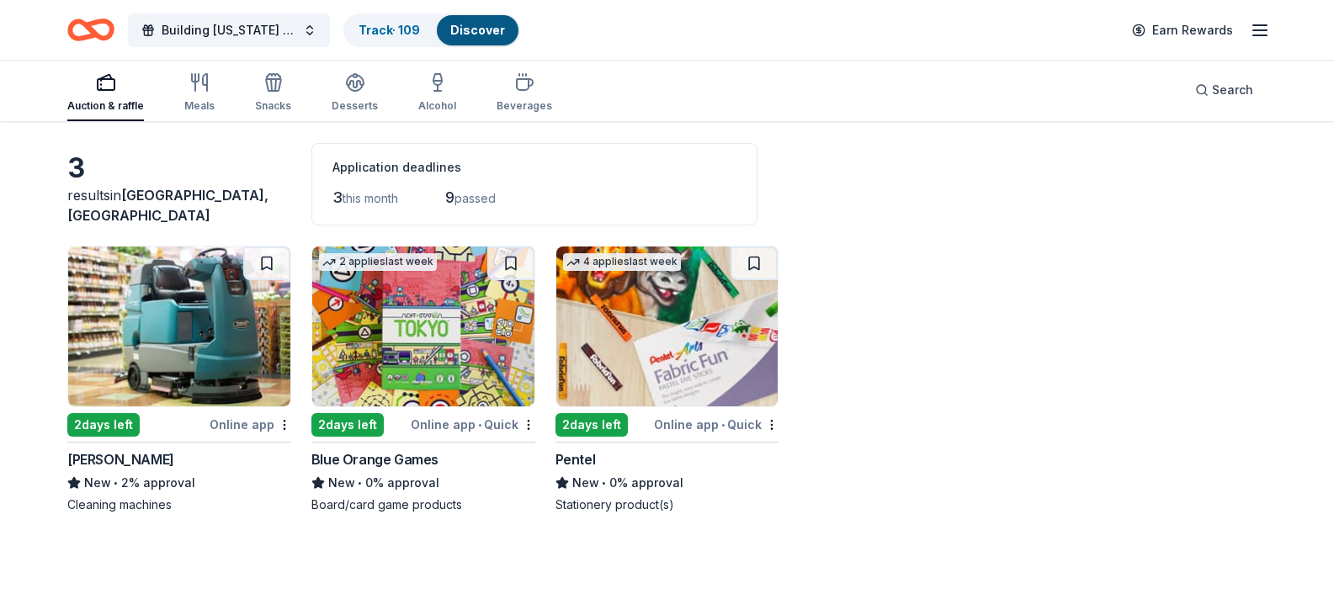
scroll to position [123, 0]
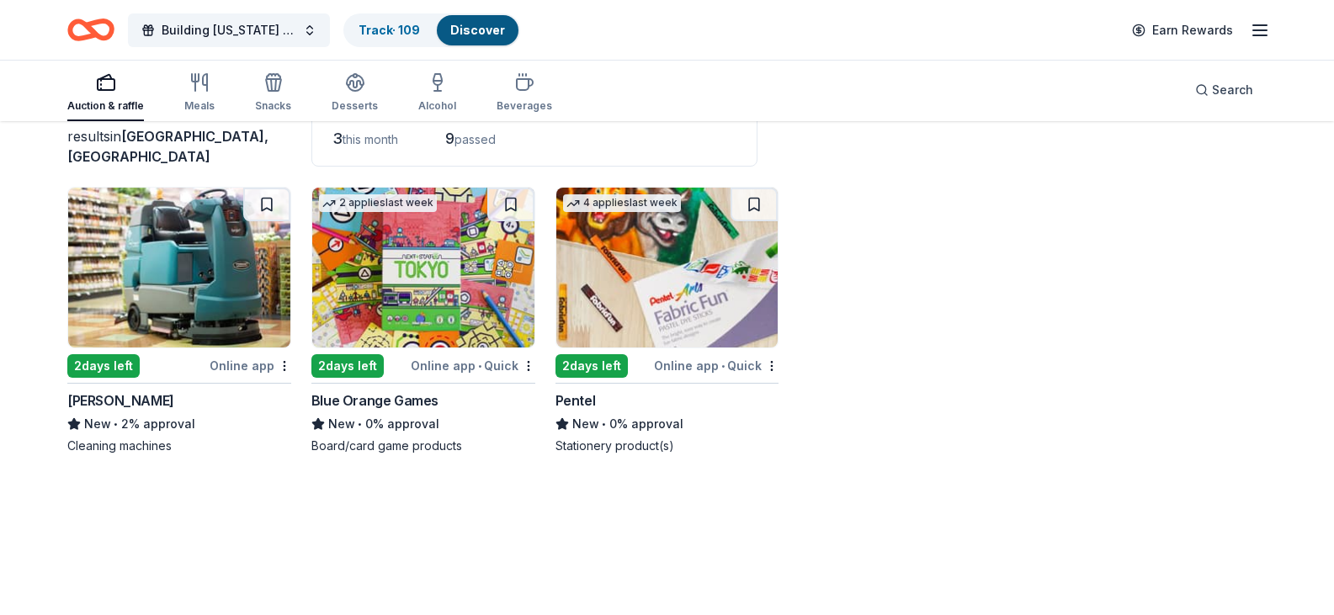
click at [476, 299] on img at bounding box center [423, 268] width 222 height 160
click at [636, 275] on img at bounding box center [667, 268] width 222 height 160
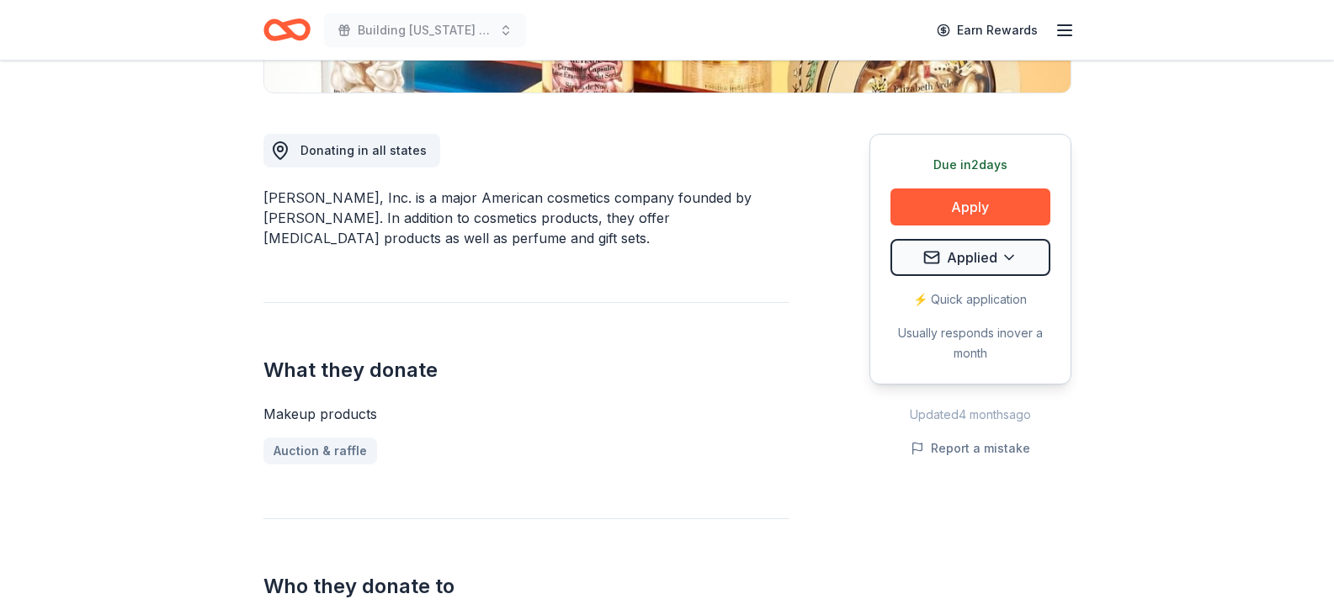
scroll to position [421, 0]
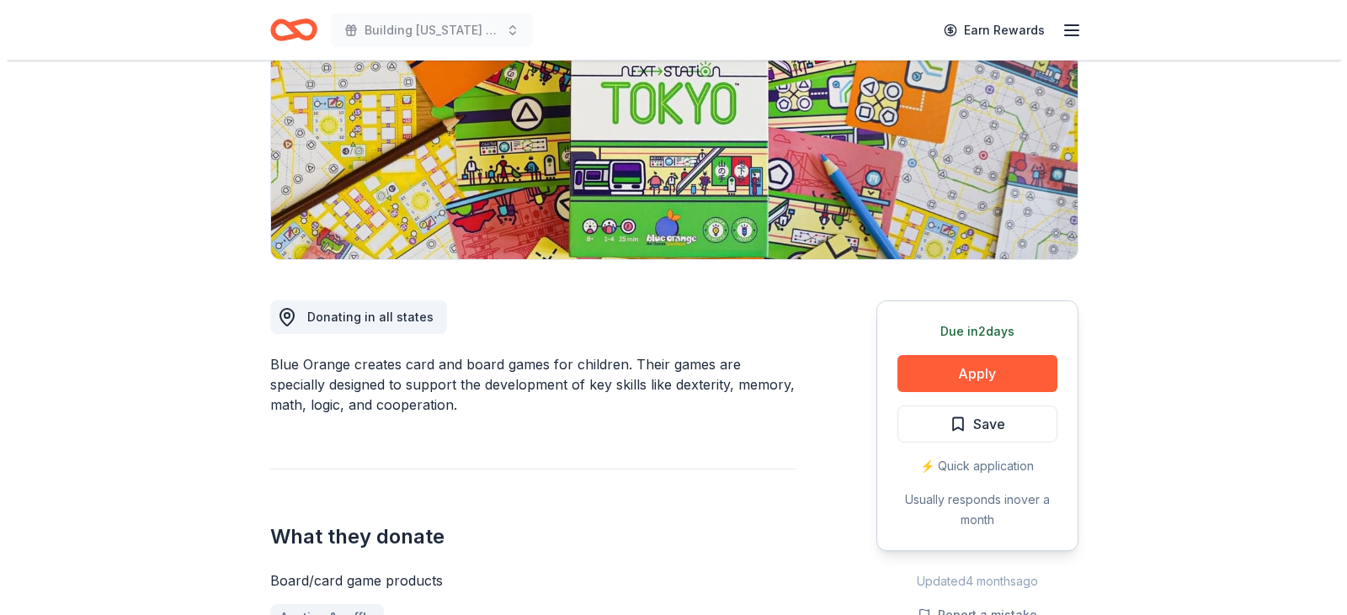
scroll to position [253, 0]
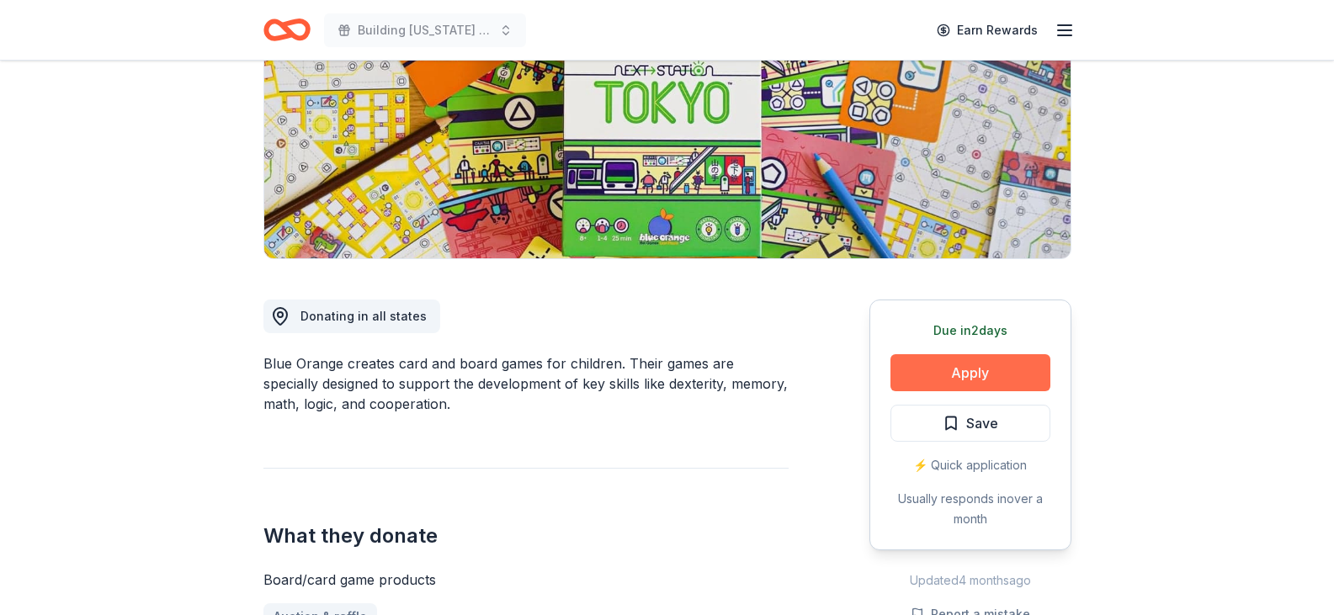
click at [1008, 372] on button "Apply" at bounding box center [971, 372] width 160 height 37
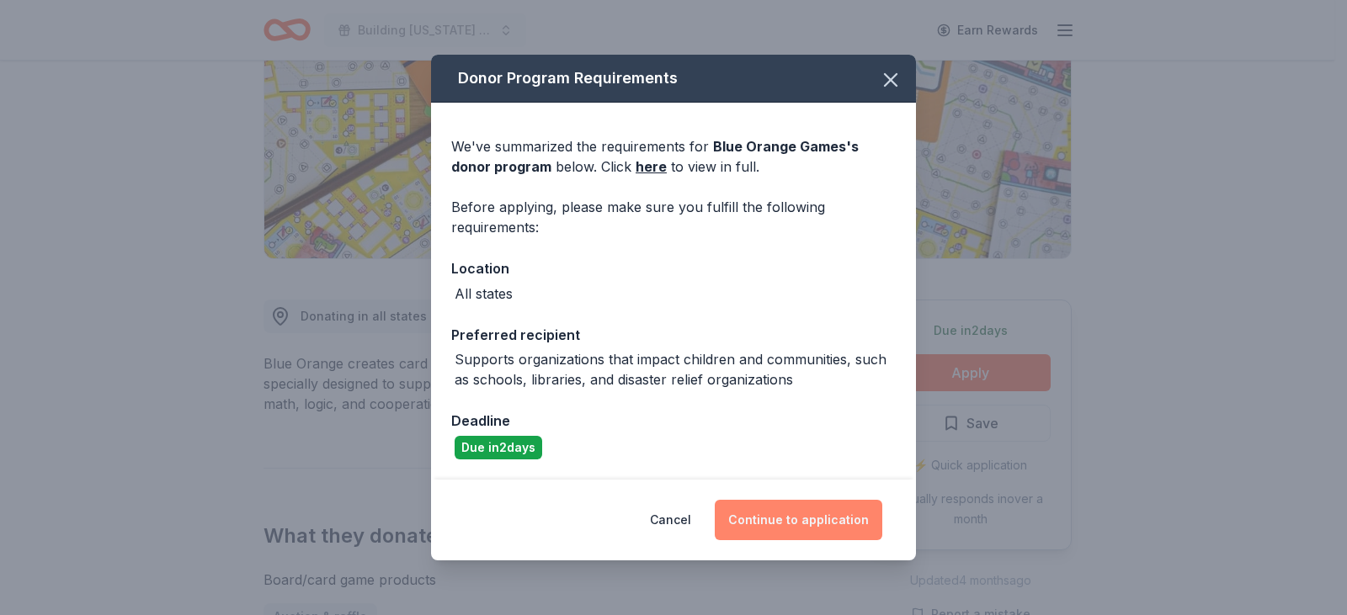
click at [774, 521] on button "Continue to application" at bounding box center [799, 520] width 168 height 40
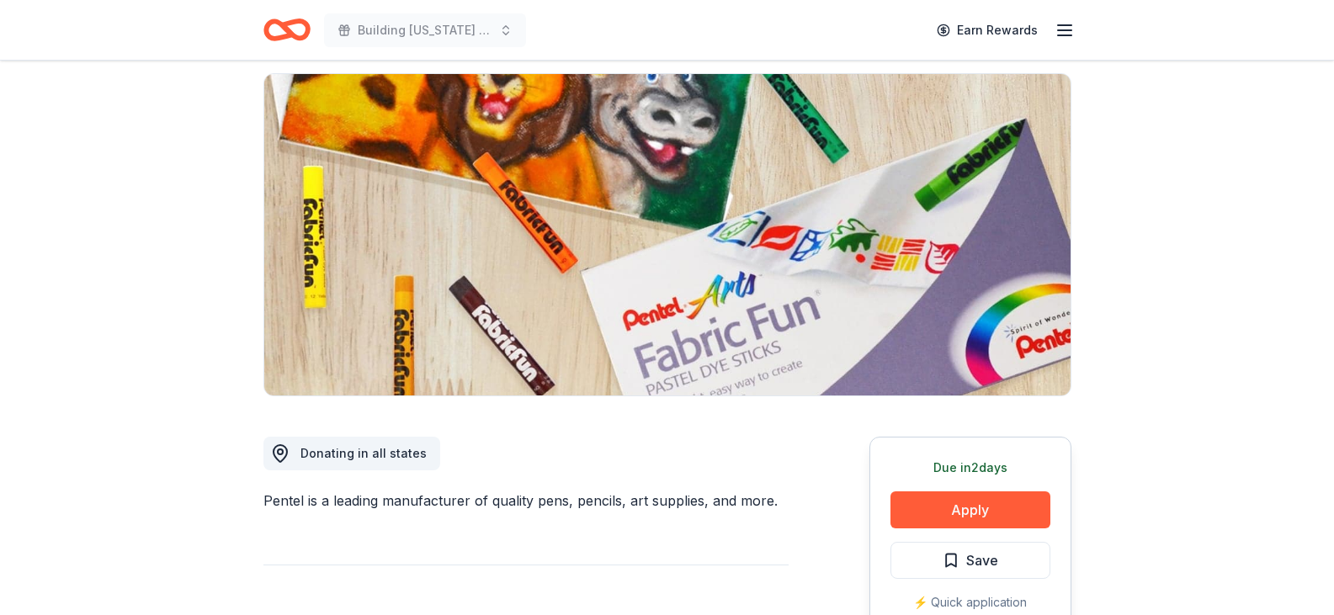
scroll to position [589, 0]
